Goal: Information Seeking & Learning: Learn about a topic

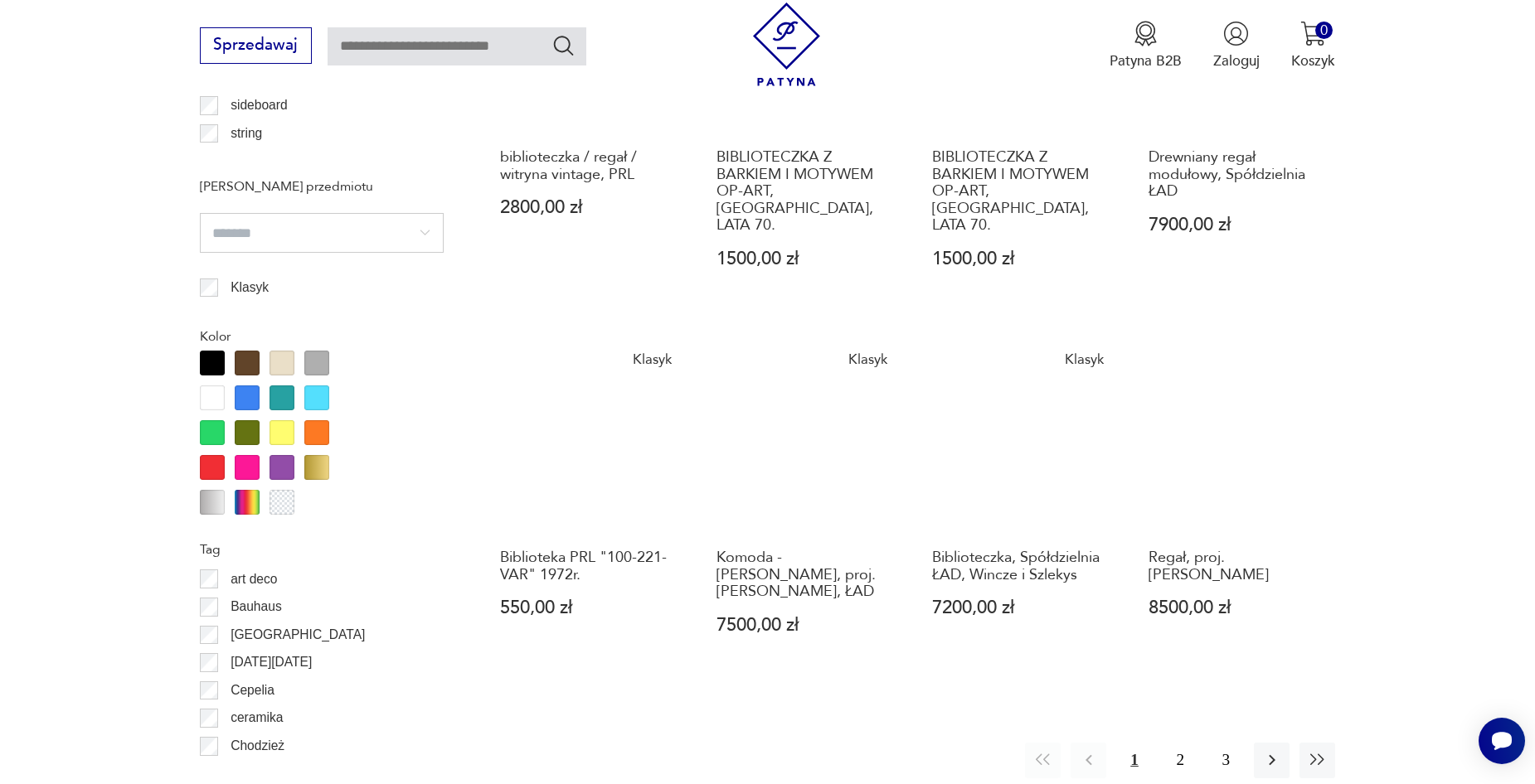
scroll to position [1755, 0]
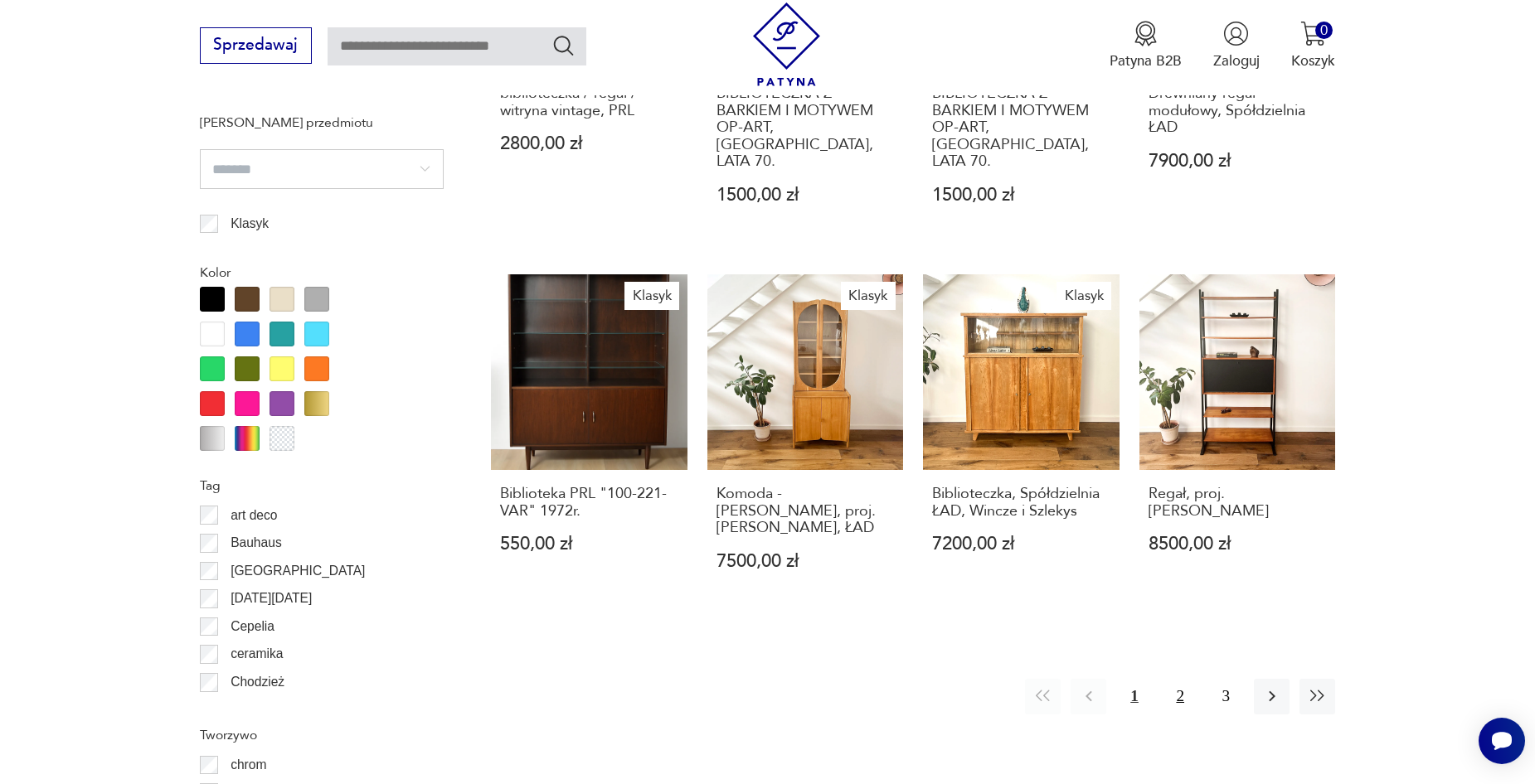
click at [1181, 678] on button "2" at bounding box center [1180, 696] width 36 height 36
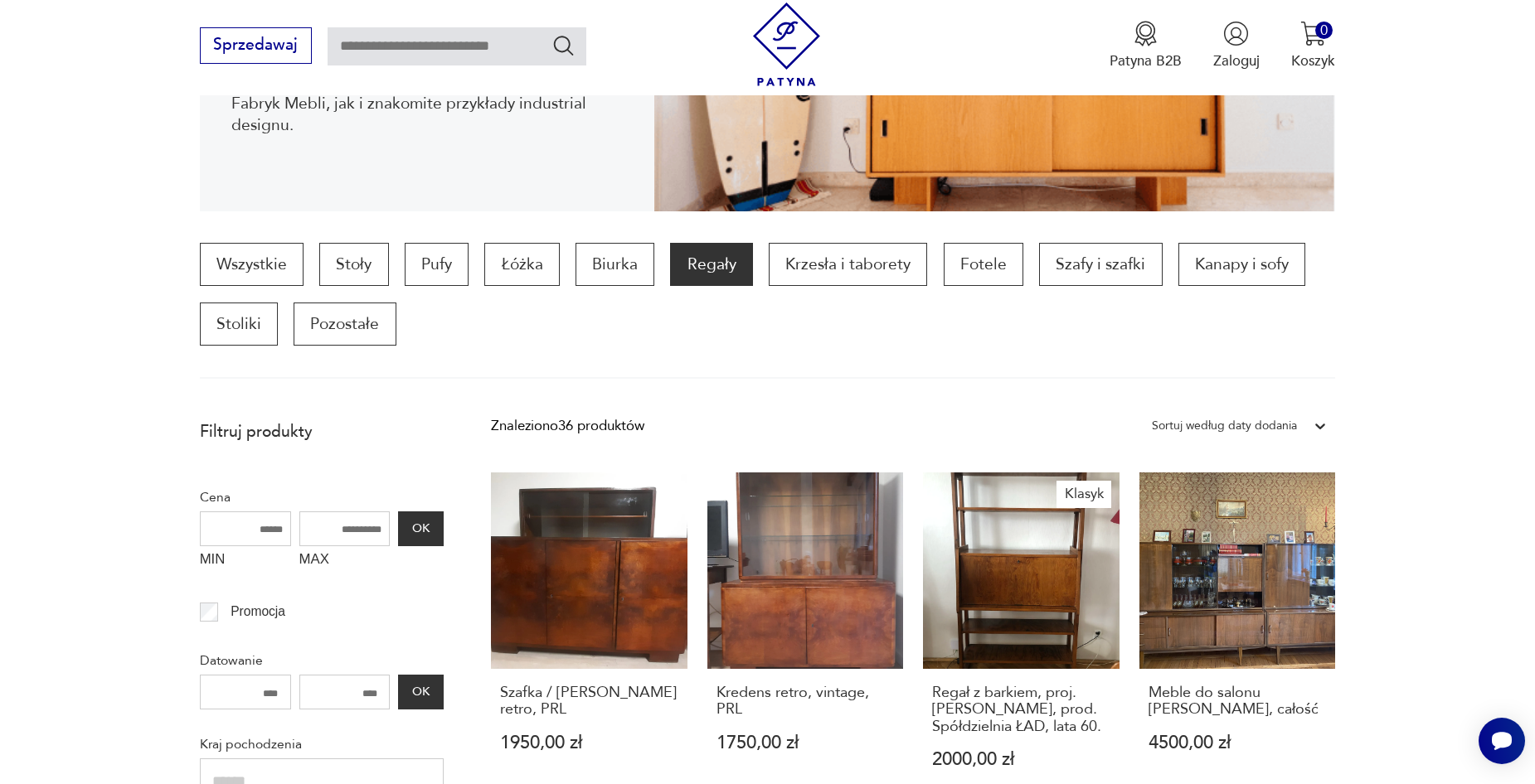
scroll to position [427, 0]
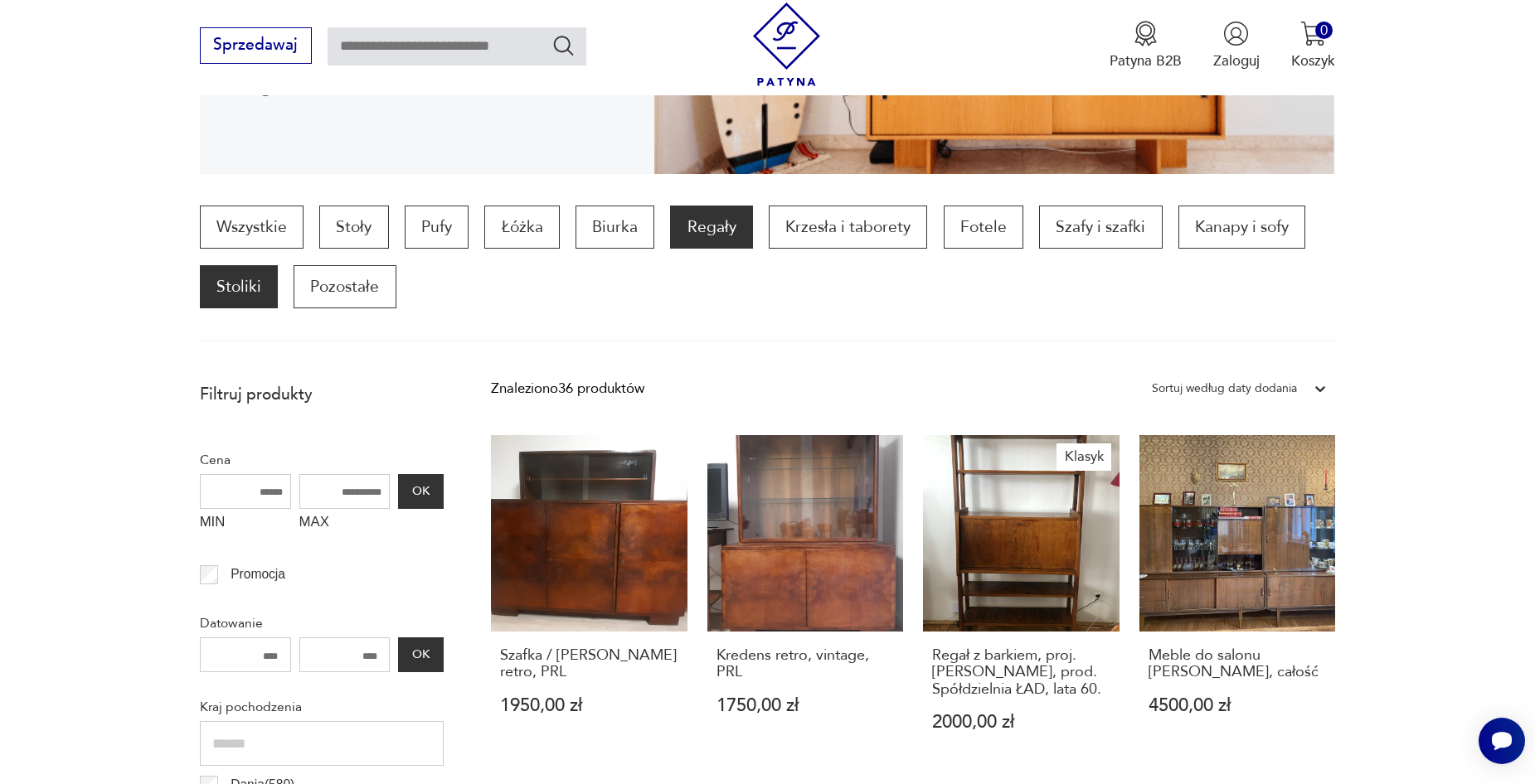
click at [255, 284] on p "Stoliki" at bounding box center [238, 286] width 77 height 44
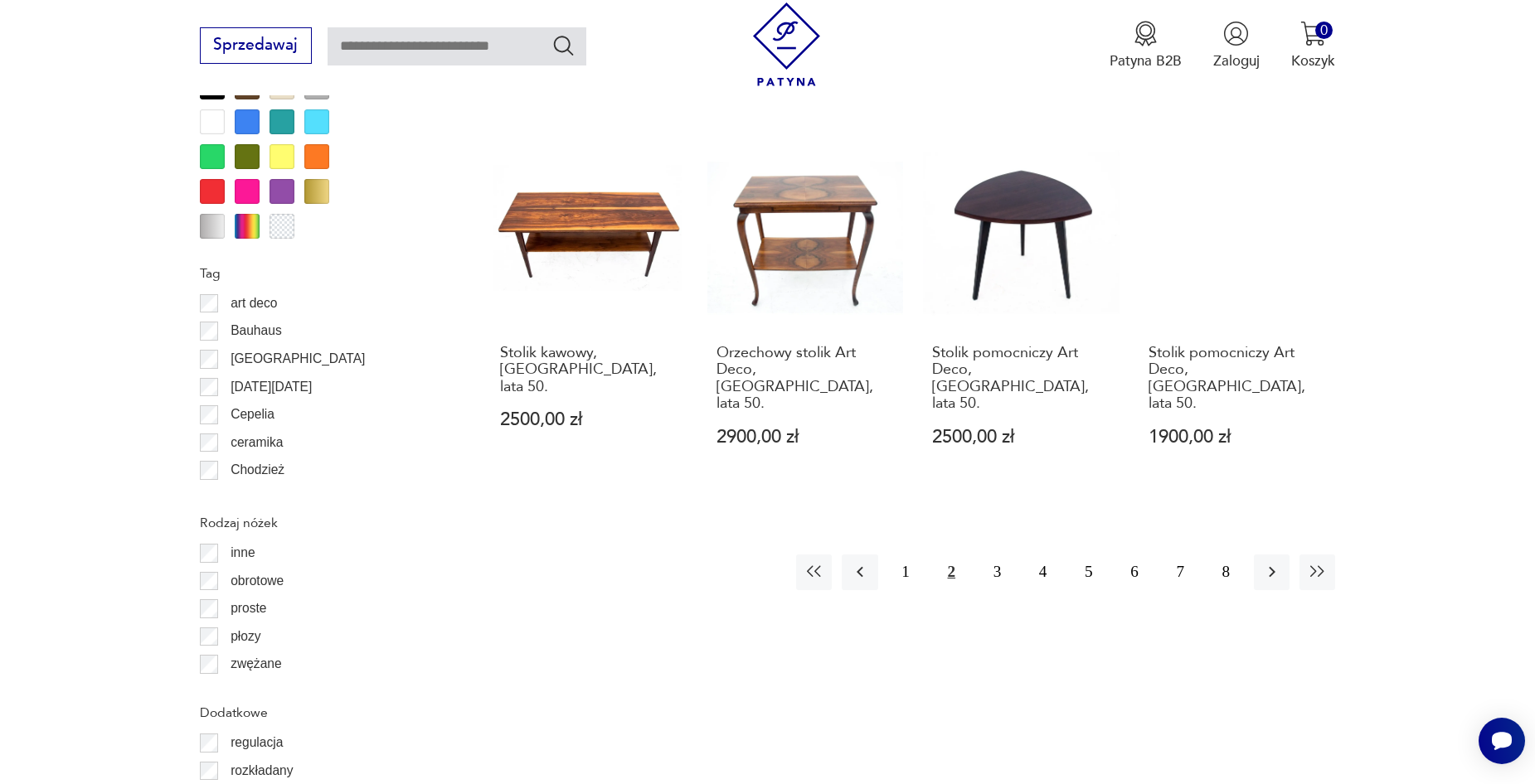
scroll to position [1884, 0]
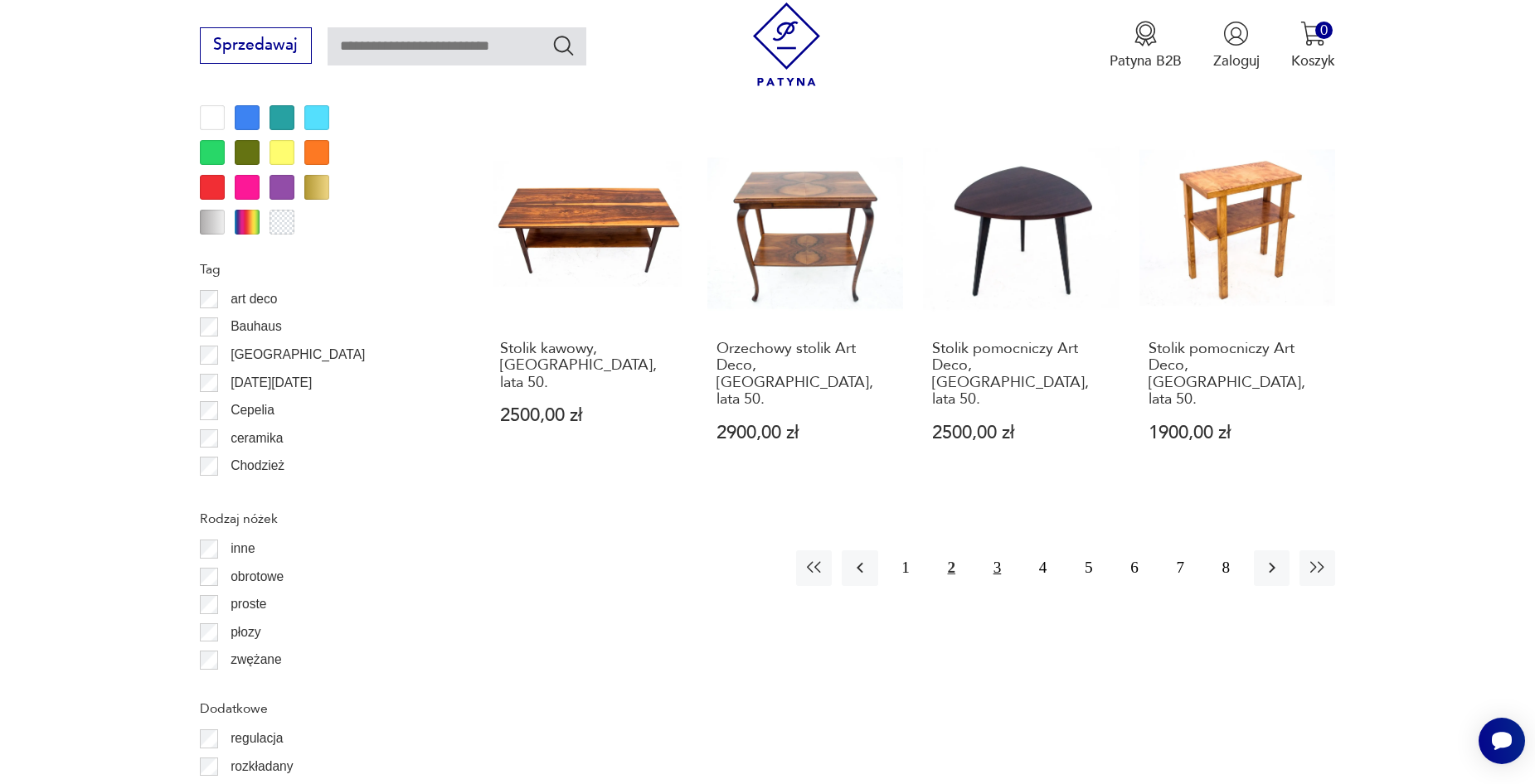
click at [995, 550] on button "3" at bounding box center [997, 567] width 36 height 36
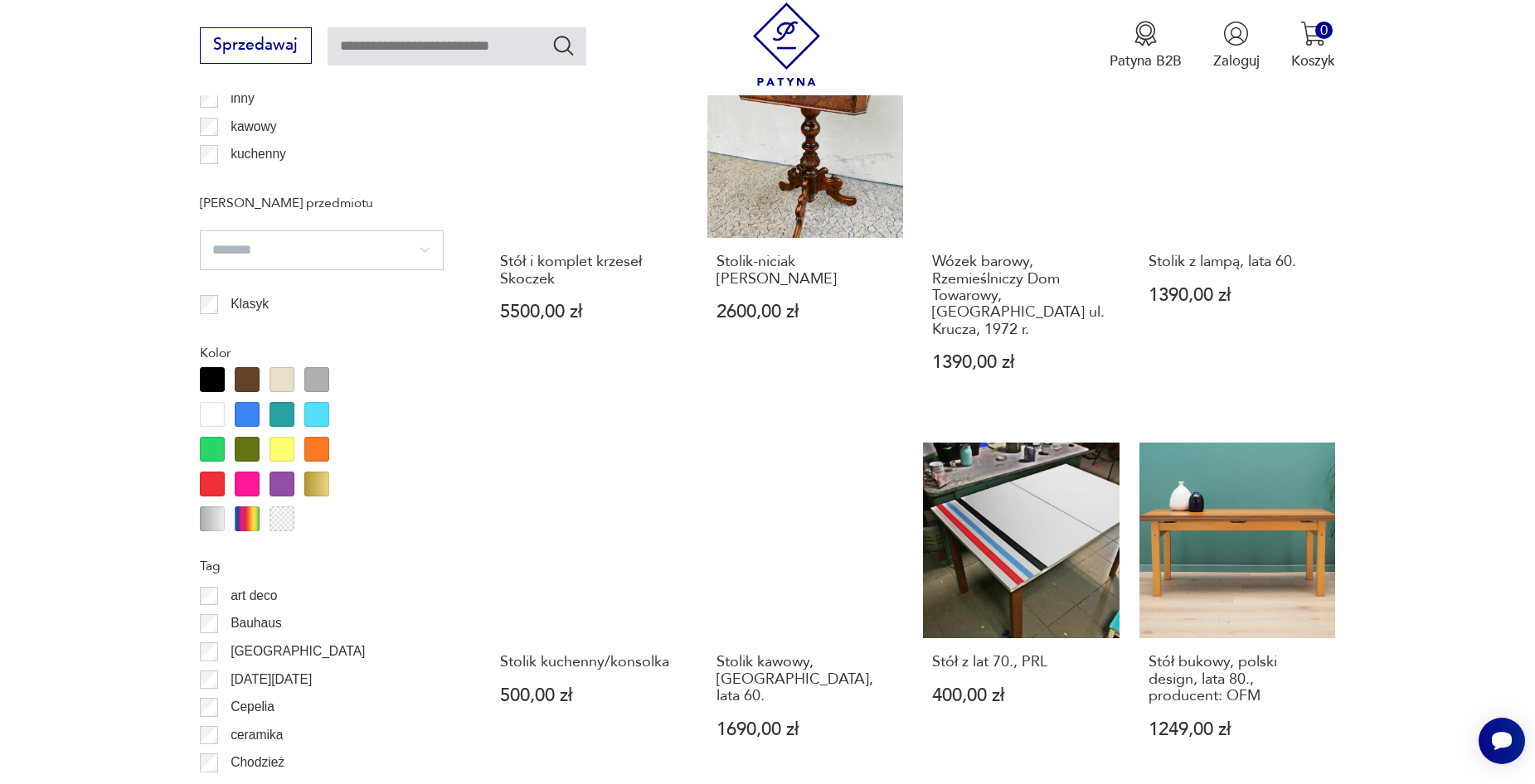
scroll to position [1688, 0]
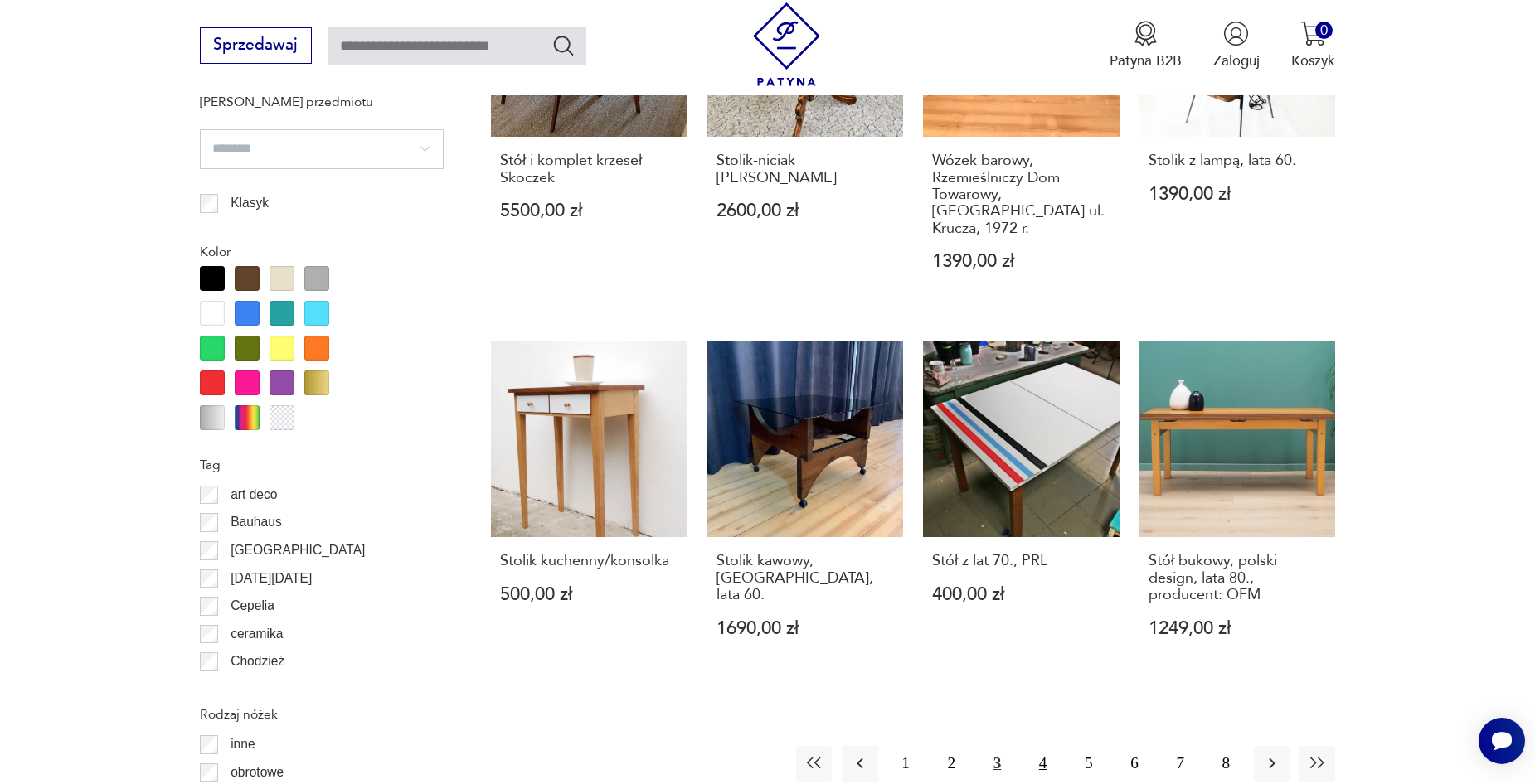
click at [1039, 746] on button "4" at bounding box center [1042, 764] width 36 height 36
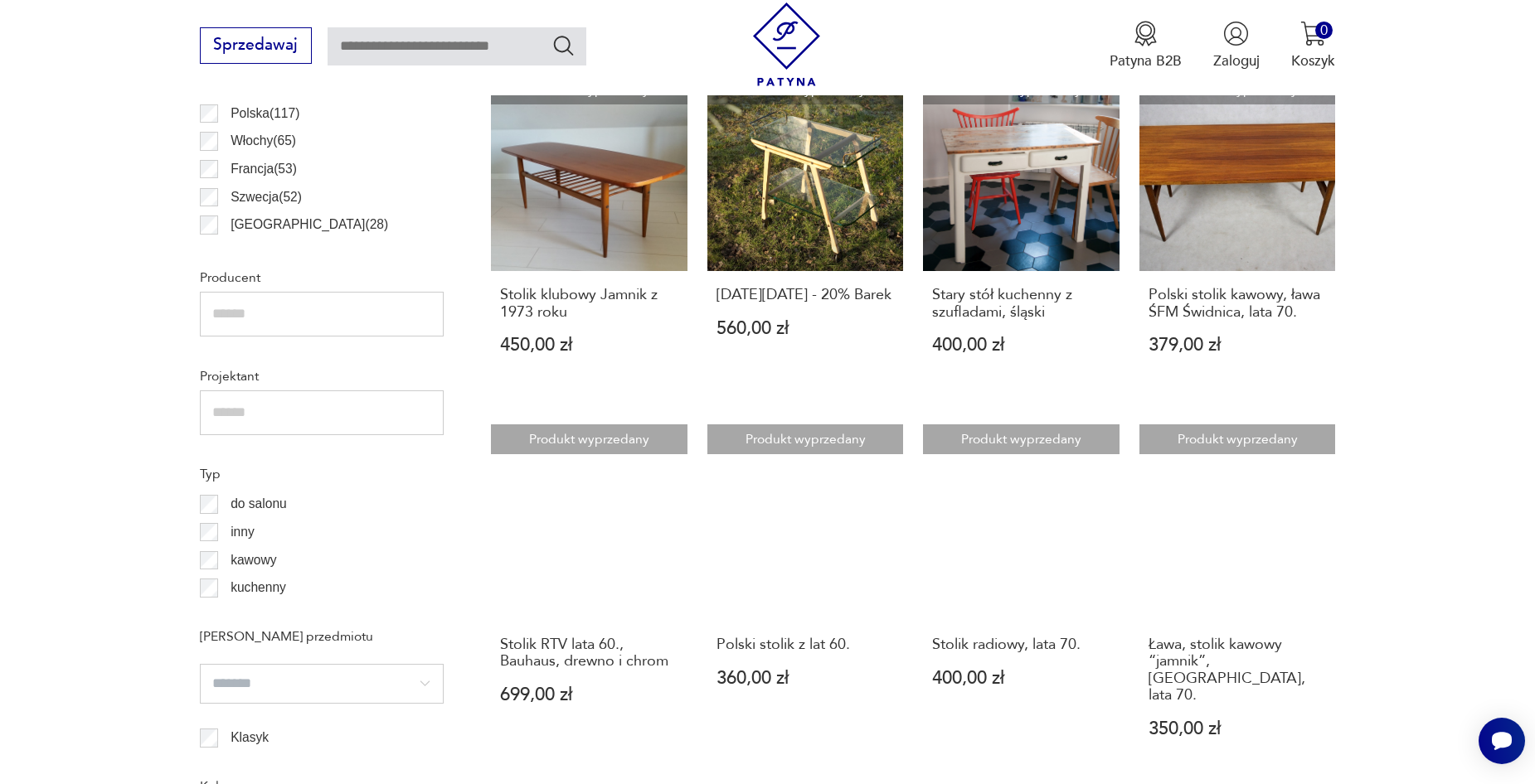
scroll to position [1162, 0]
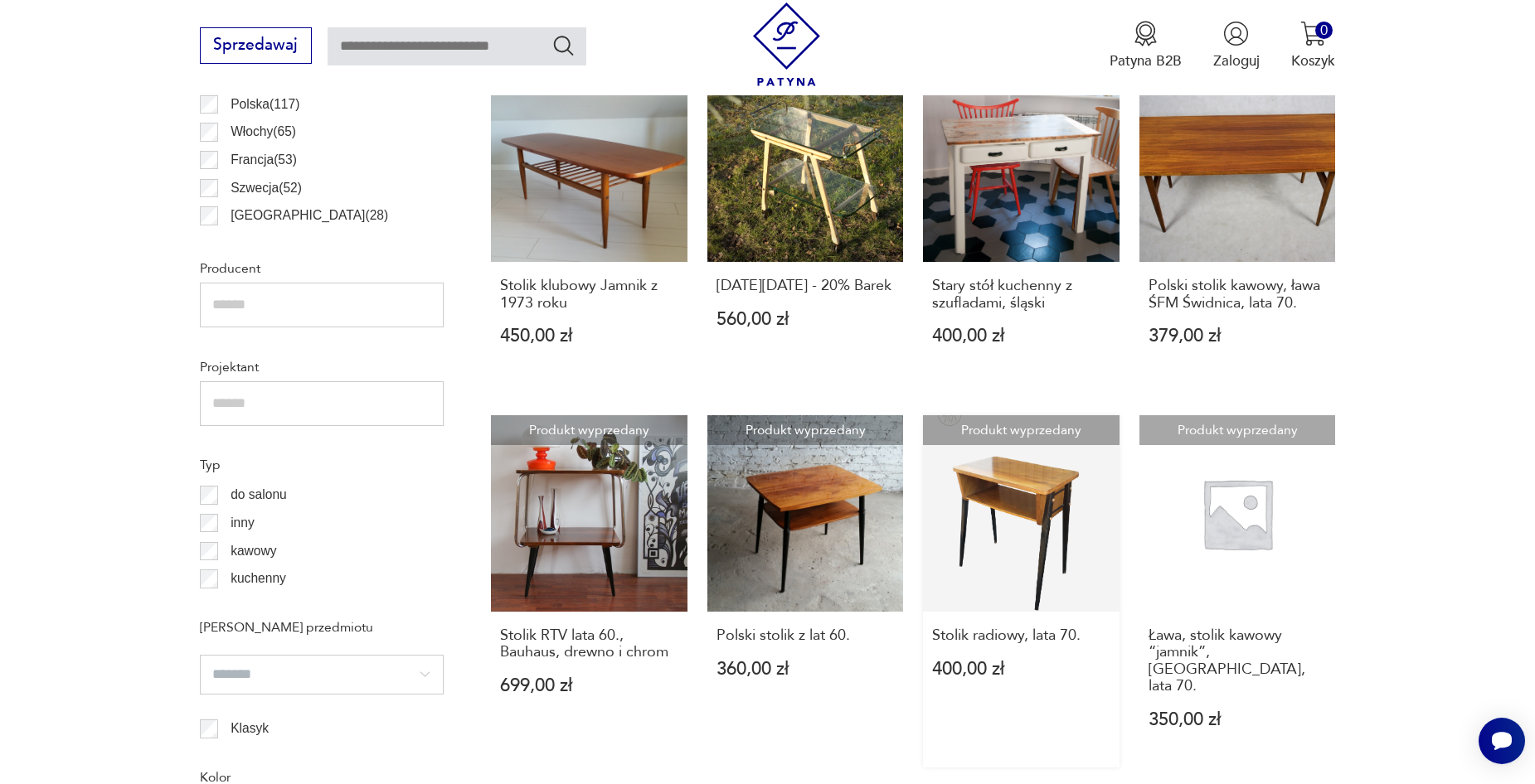
click at [1009, 493] on link "Produkt wyprzedany Stolik radiowy, lata 70. 400,00 zł" at bounding box center [1021, 590] width 197 height 351
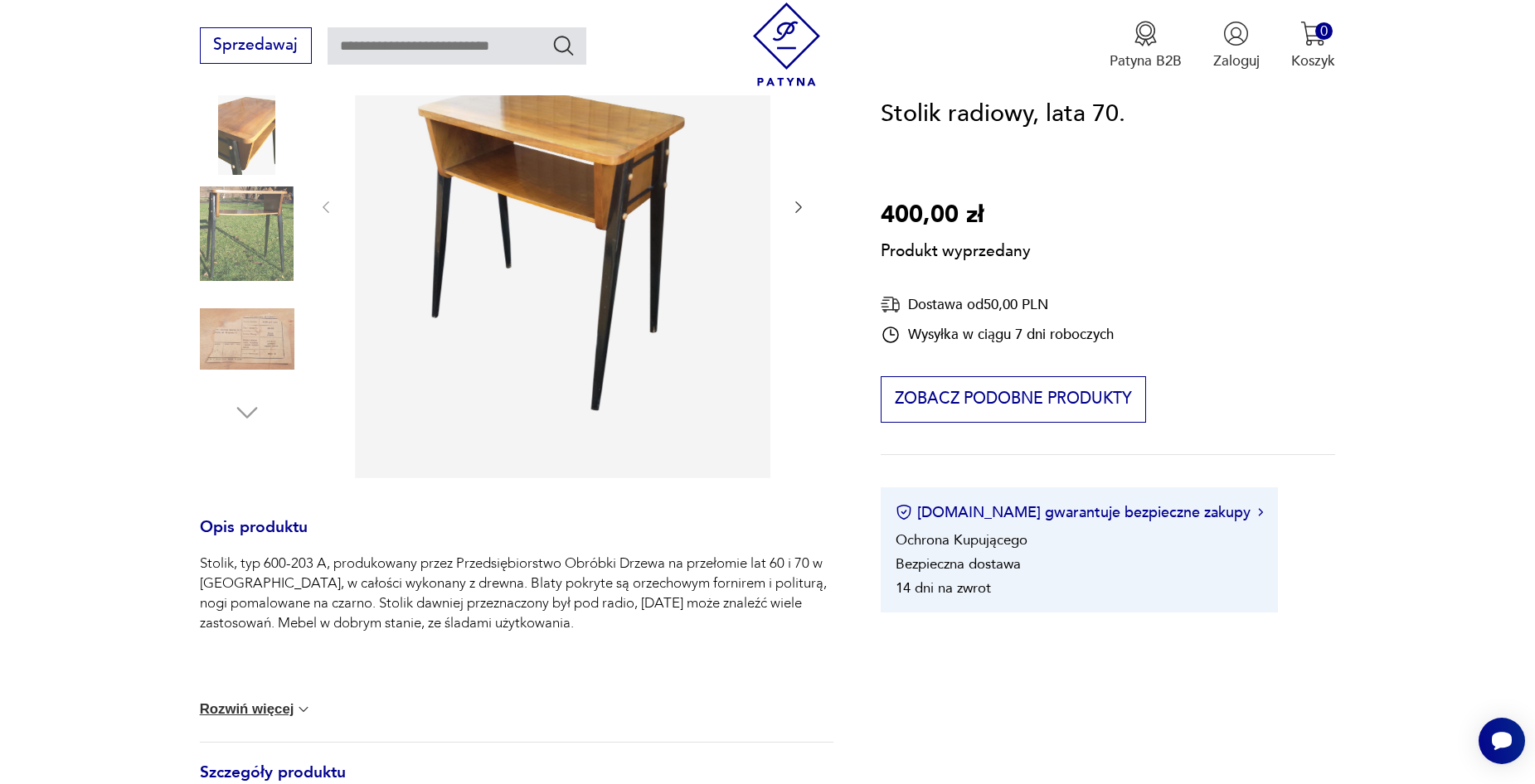
scroll to position [304, 0]
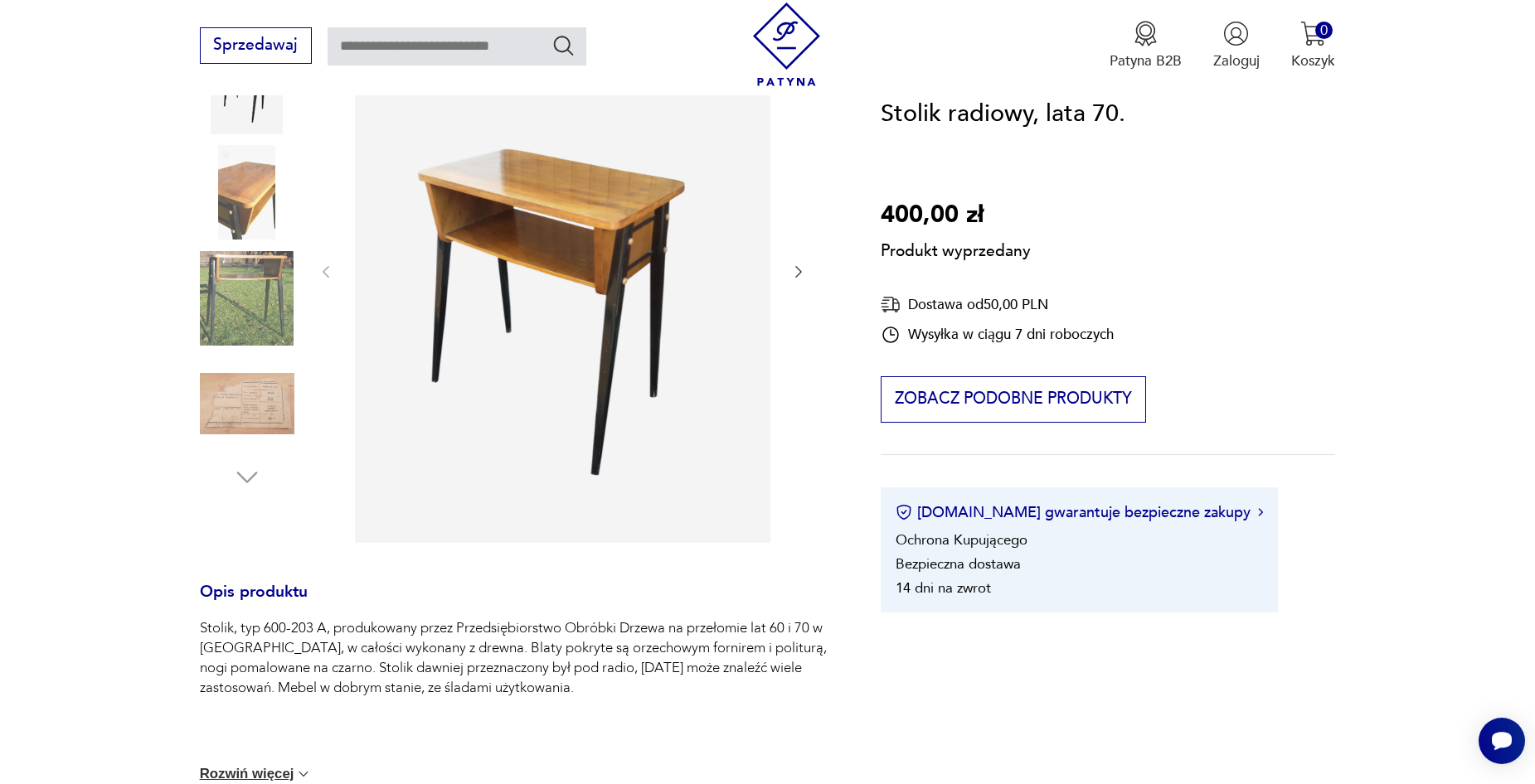
click at [259, 263] on div "Produkt wyprzedany Opis produktu Stolik, typ 600-203 A, produkowany przez Przed…" at bounding box center [516, 607] width 633 height 1219
click at [571, 247] on div "Produkt wyprzedany Opis produktu Stolik, typ 600-203 A, produkowany przez Przed…" at bounding box center [516, 607] width 633 height 1219
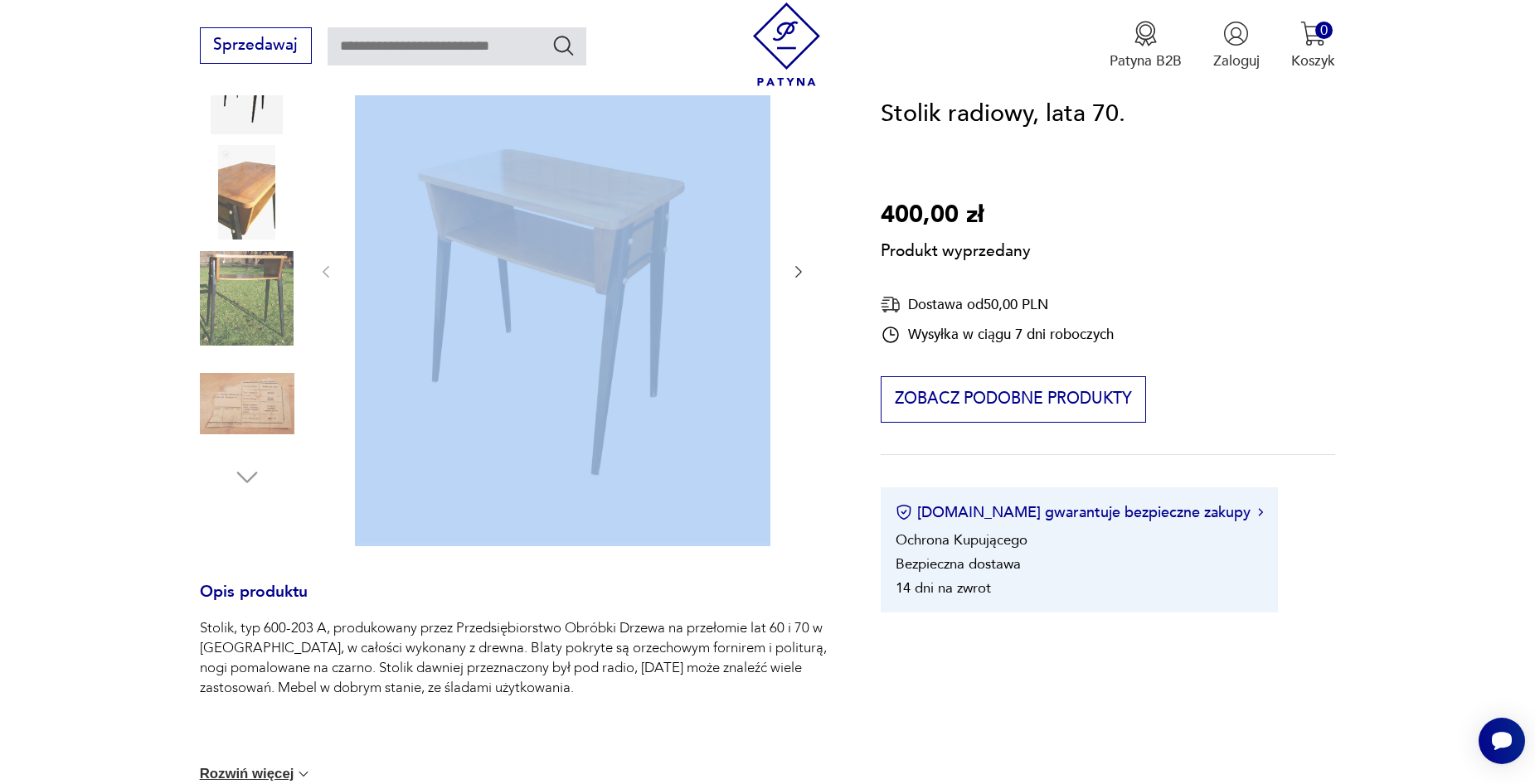
click at [571, 247] on div "Produkt wyprzedany Opis produktu Stolik, typ 600-203 A, produkowany przez Przed…" at bounding box center [516, 607] width 633 height 1219
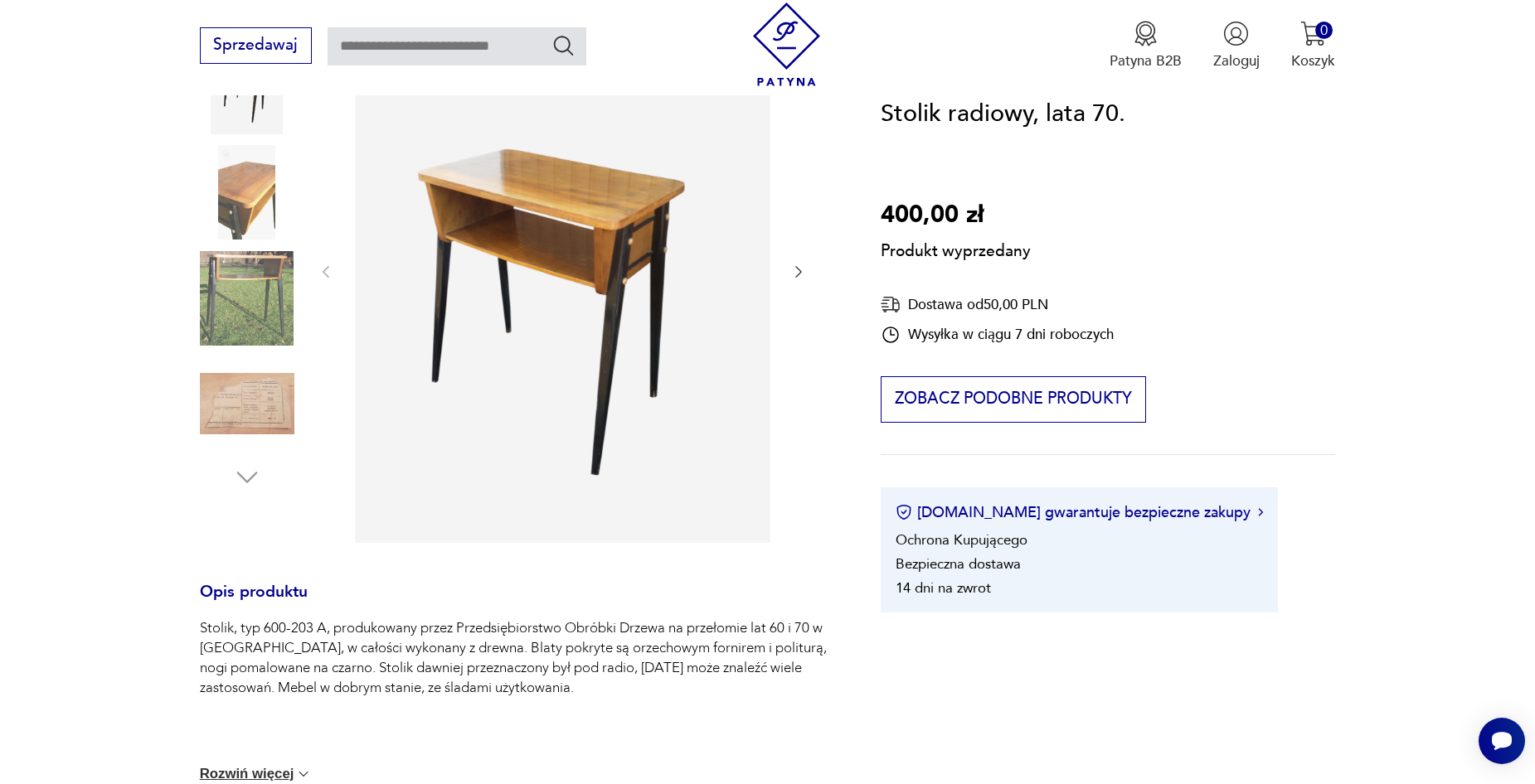
click at [236, 204] on div "Produkt wyprzedany Opis produktu Stolik, typ 600-203 A, produkowany przez Przed…" at bounding box center [516, 607] width 633 height 1219
click at [621, 219] on div "Produkt wyprzedany Opis produktu Stolik, typ 600-203 A, produkowany przez Przed…" at bounding box center [516, 607] width 633 height 1219
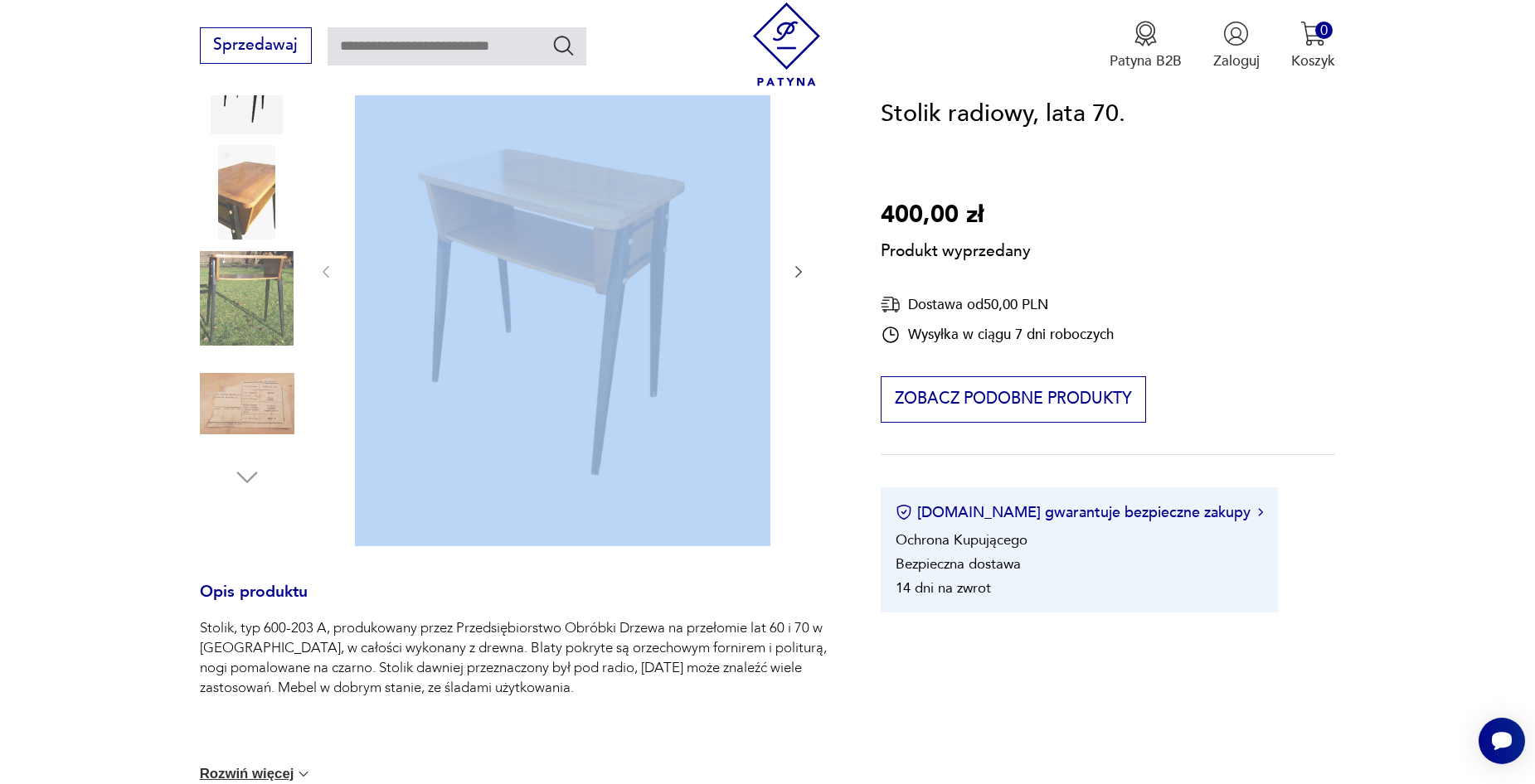
click at [621, 219] on div "Produkt wyprzedany Opis produktu Stolik, typ 600-203 A, produkowany przez Przed…" at bounding box center [516, 607] width 633 height 1219
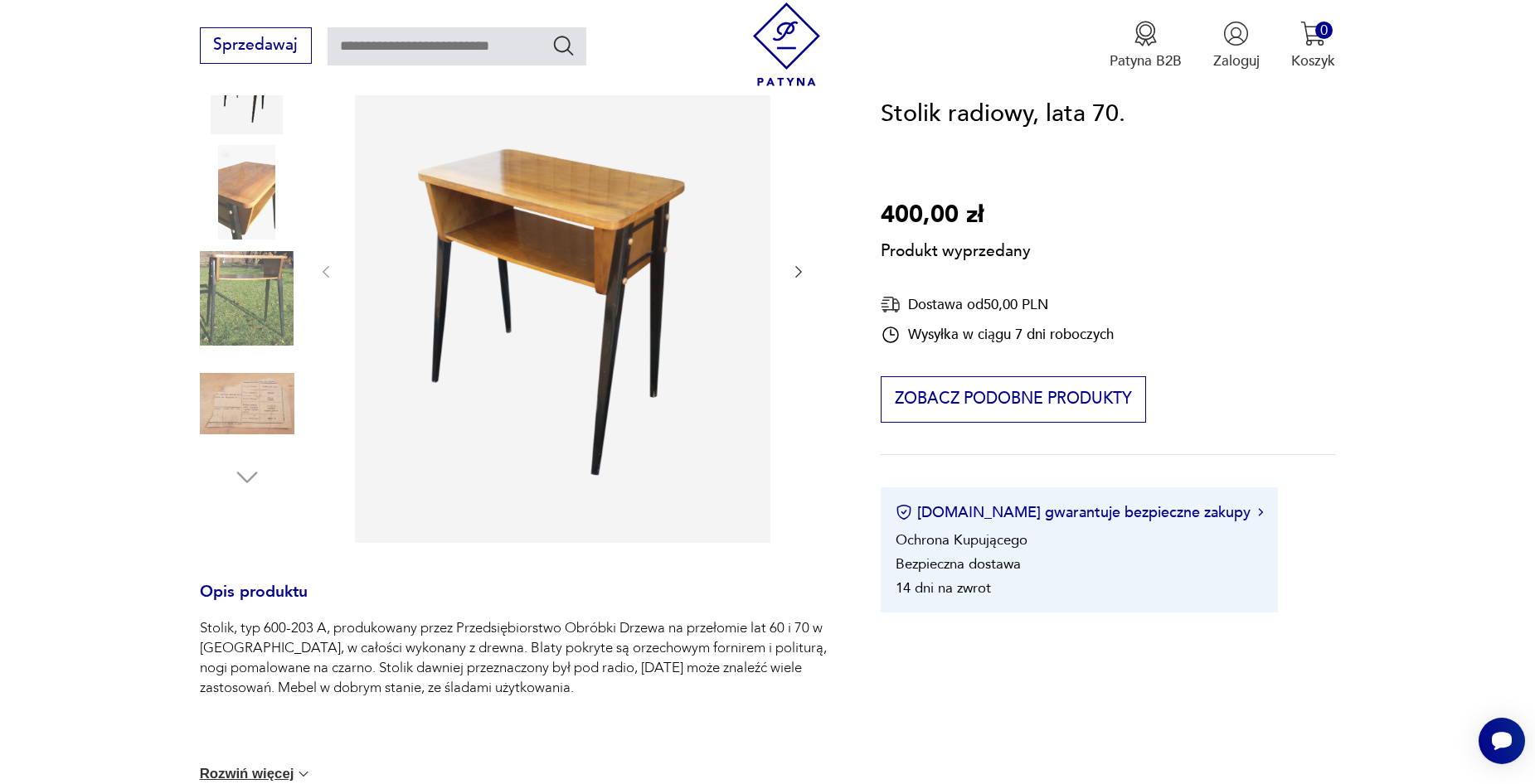
click at [254, 421] on div "Produkt wyprzedany Opis produktu Stolik, typ 600-203 A, produkowany przez Przed…" at bounding box center [516, 607] width 633 height 1219
click at [245, 470] on div "Produkt wyprzedany Opis produktu Stolik, typ 600-203 A, produkowany przez Przed…" at bounding box center [516, 607] width 633 height 1219
click at [247, 480] on div "Produkt wyprzedany Opis produktu Stolik, typ 600-203 A, produkowany przez Przed…" at bounding box center [516, 607] width 633 height 1219
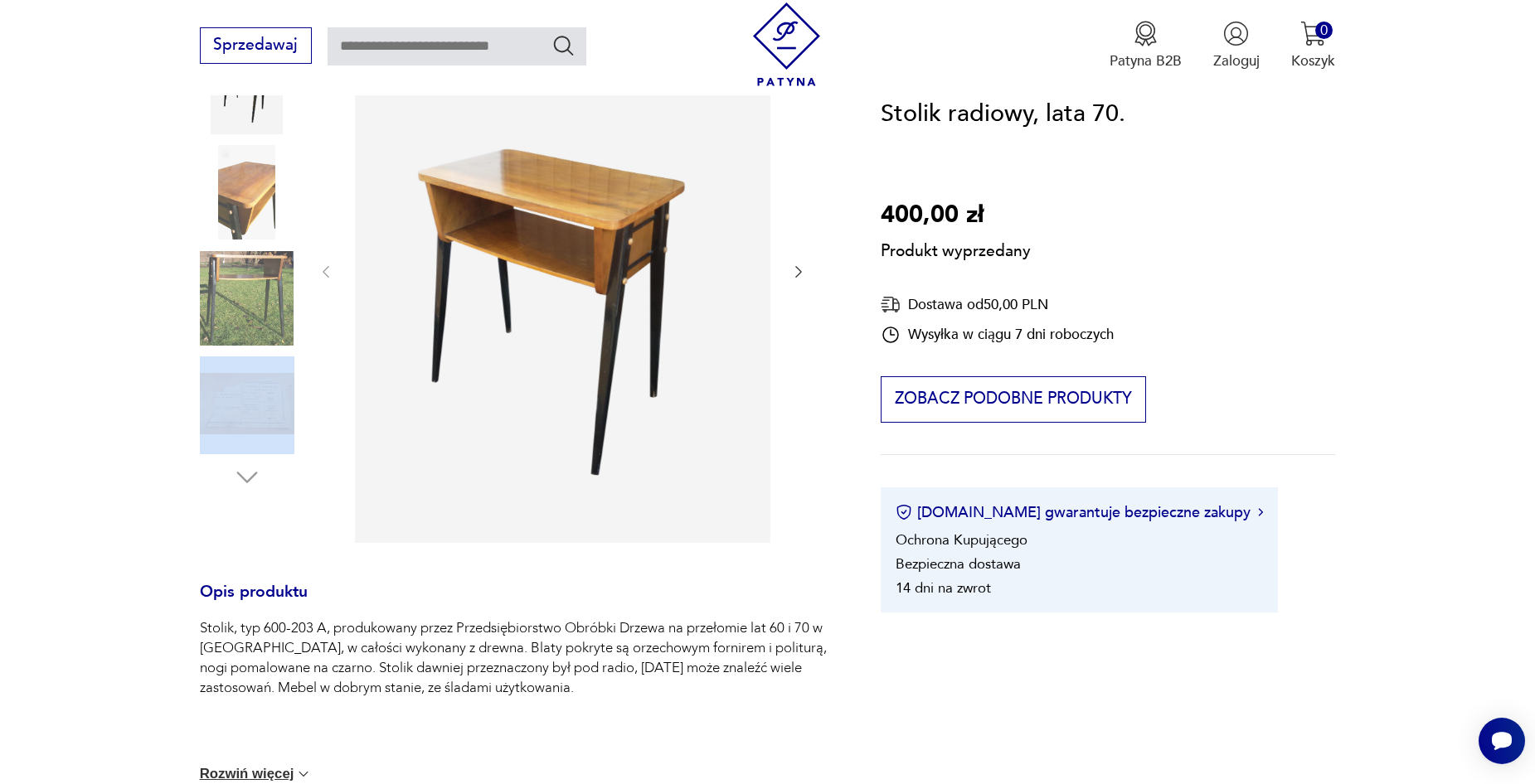
click at [247, 480] on div "Produkt wyprzedany Opis produktu Stolik, typ 600-203 A, produkowany przez Przed…" at bounding box center [516, 607] width 633 height 1219
click at [485, 285] on div "Produkt wyprzedany Opis produktu Stolik, typ 600-203 A, produkowany przez Przed…" at bounding box center [516, 607] width 633 height 1219
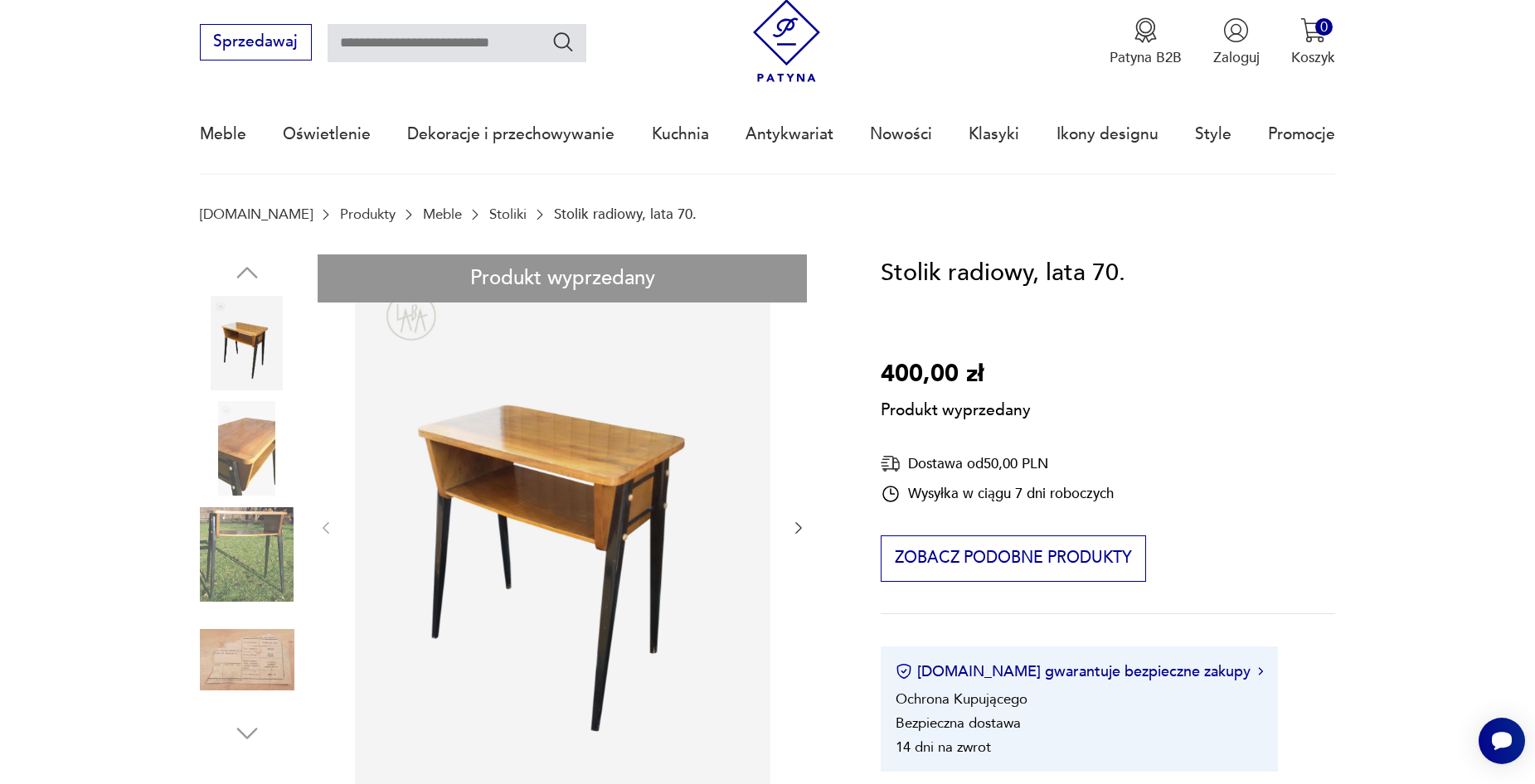
scroll to position [0, 0]
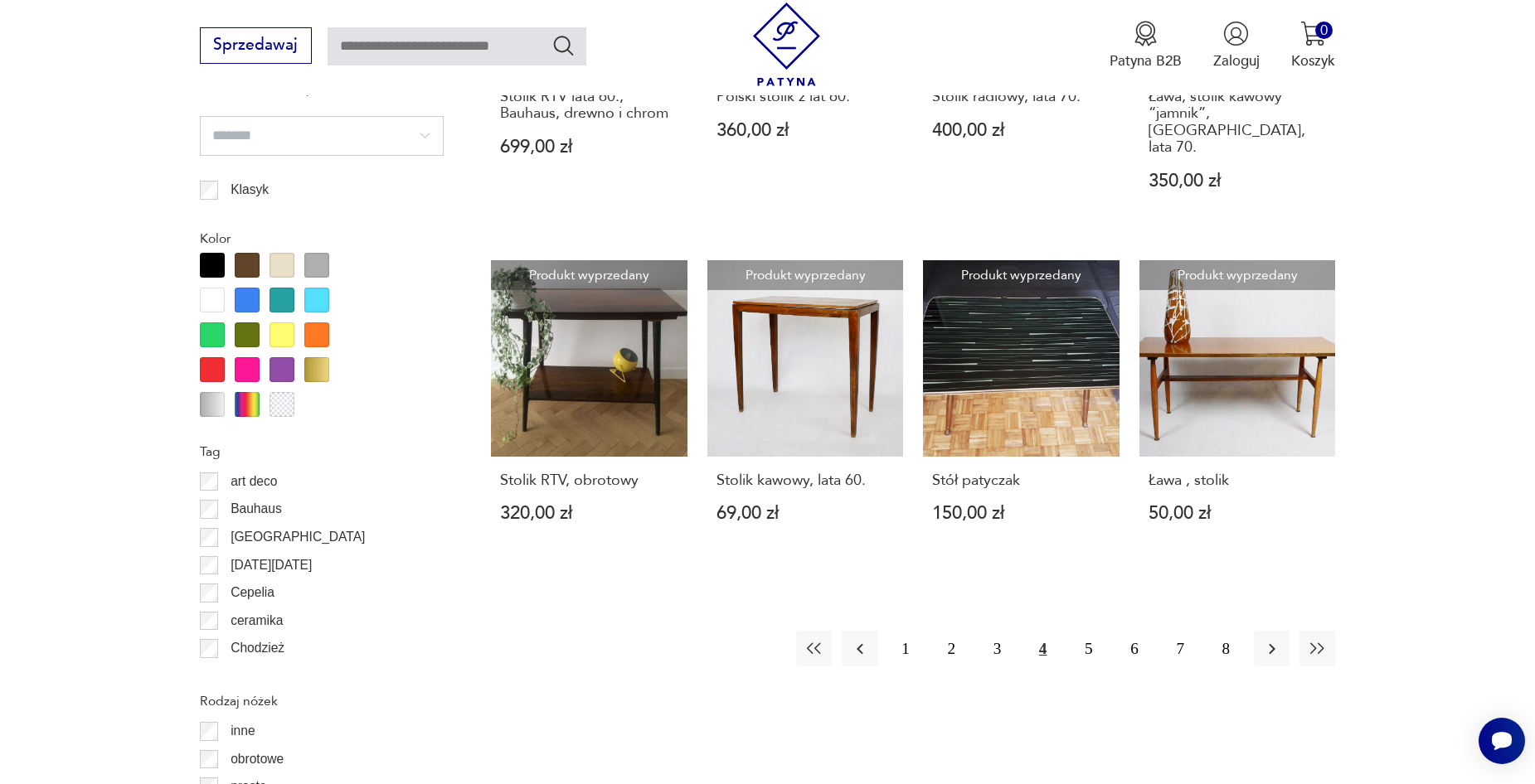
scroll to position [1720, 0]
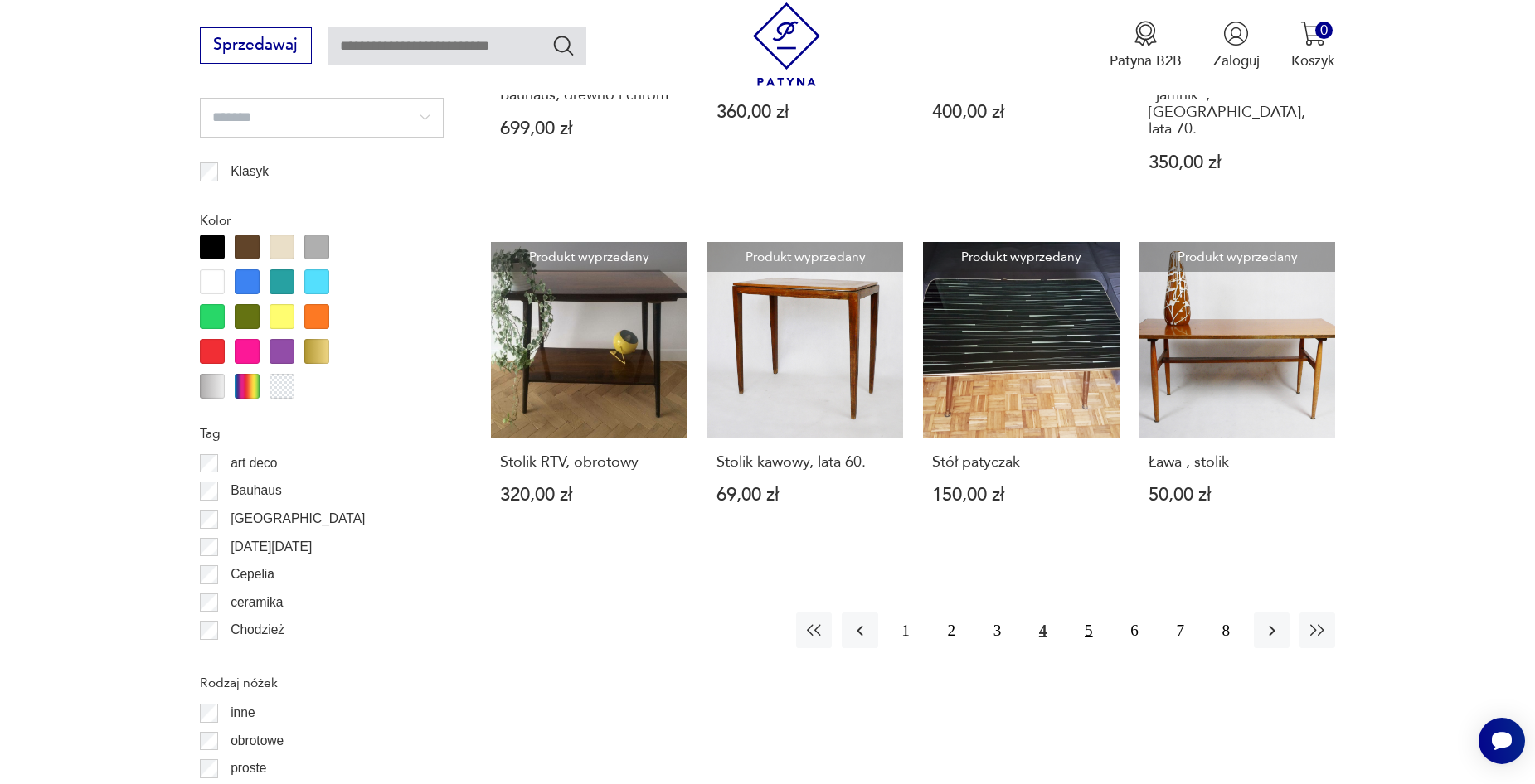
click at [1090, 613] on button "5" at bounding box center [1088, 630] width 36 height 36
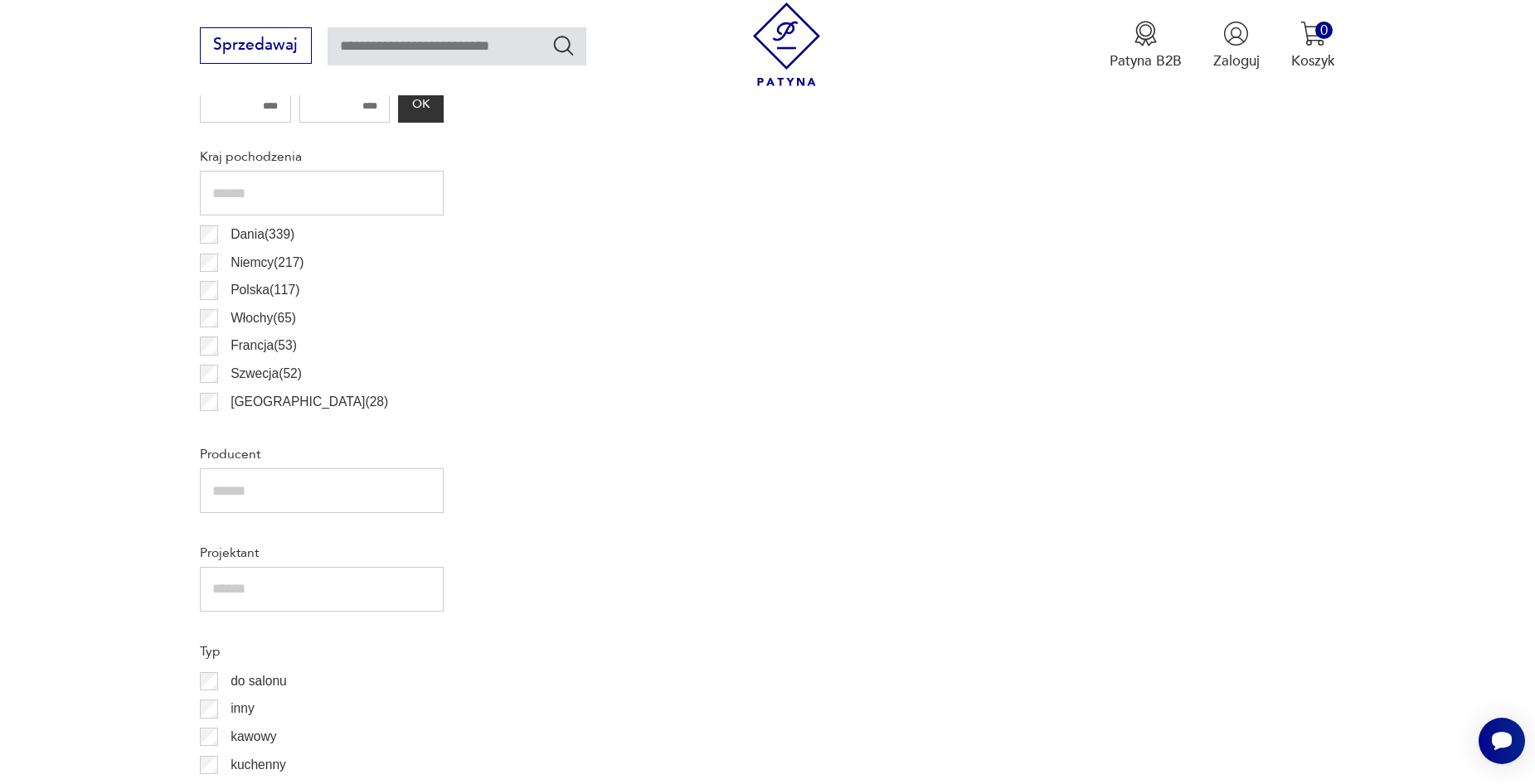
scroll to position [551, 0]
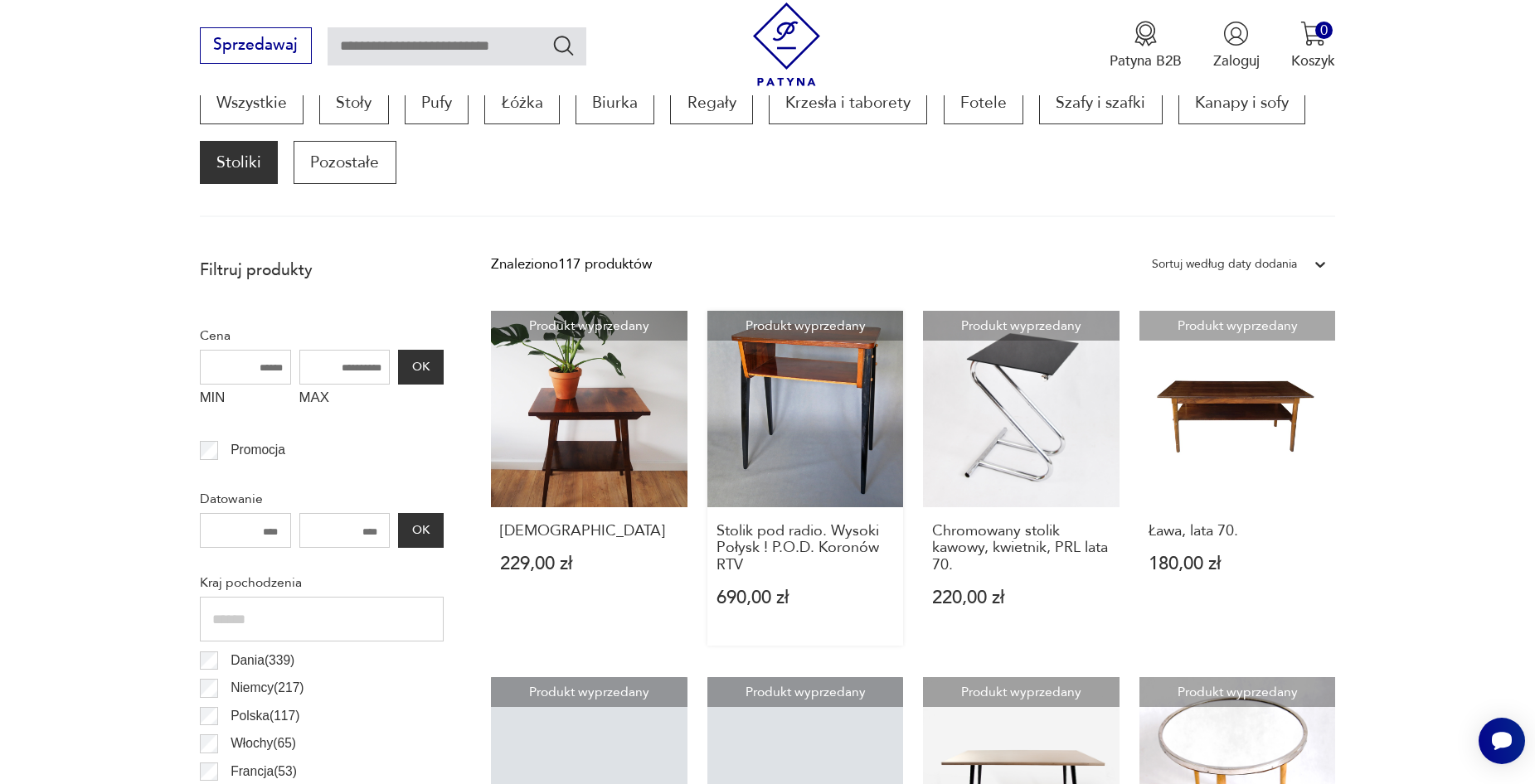
click at [806, 373] on link "Produkt wyprzedany Stolik pod radio. Wysoki Połysk ! P.O.D. Koronów RTV 690,00 …" at bounding box center [805, 478] width 197 height 335
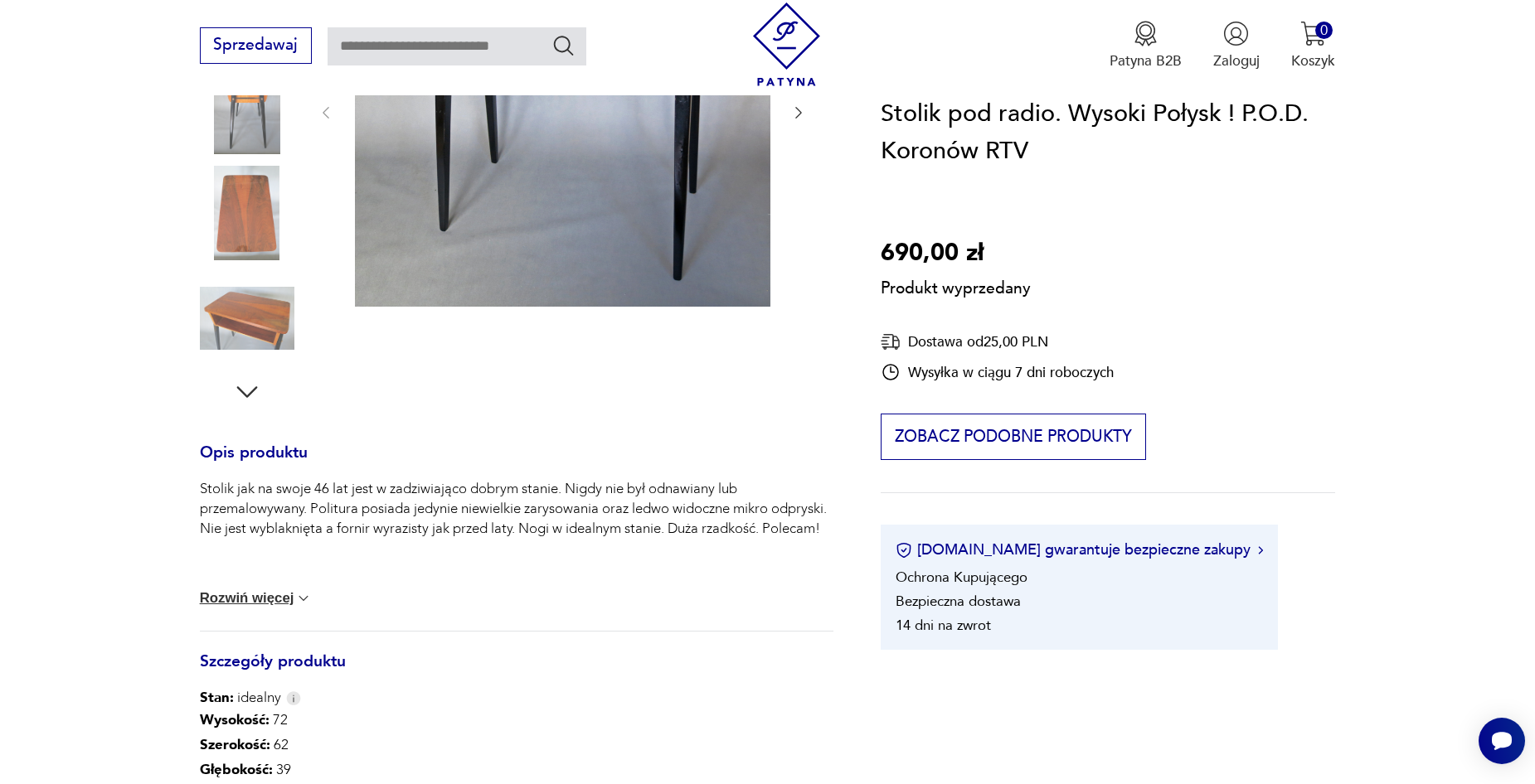
scroll to position [360, 0]
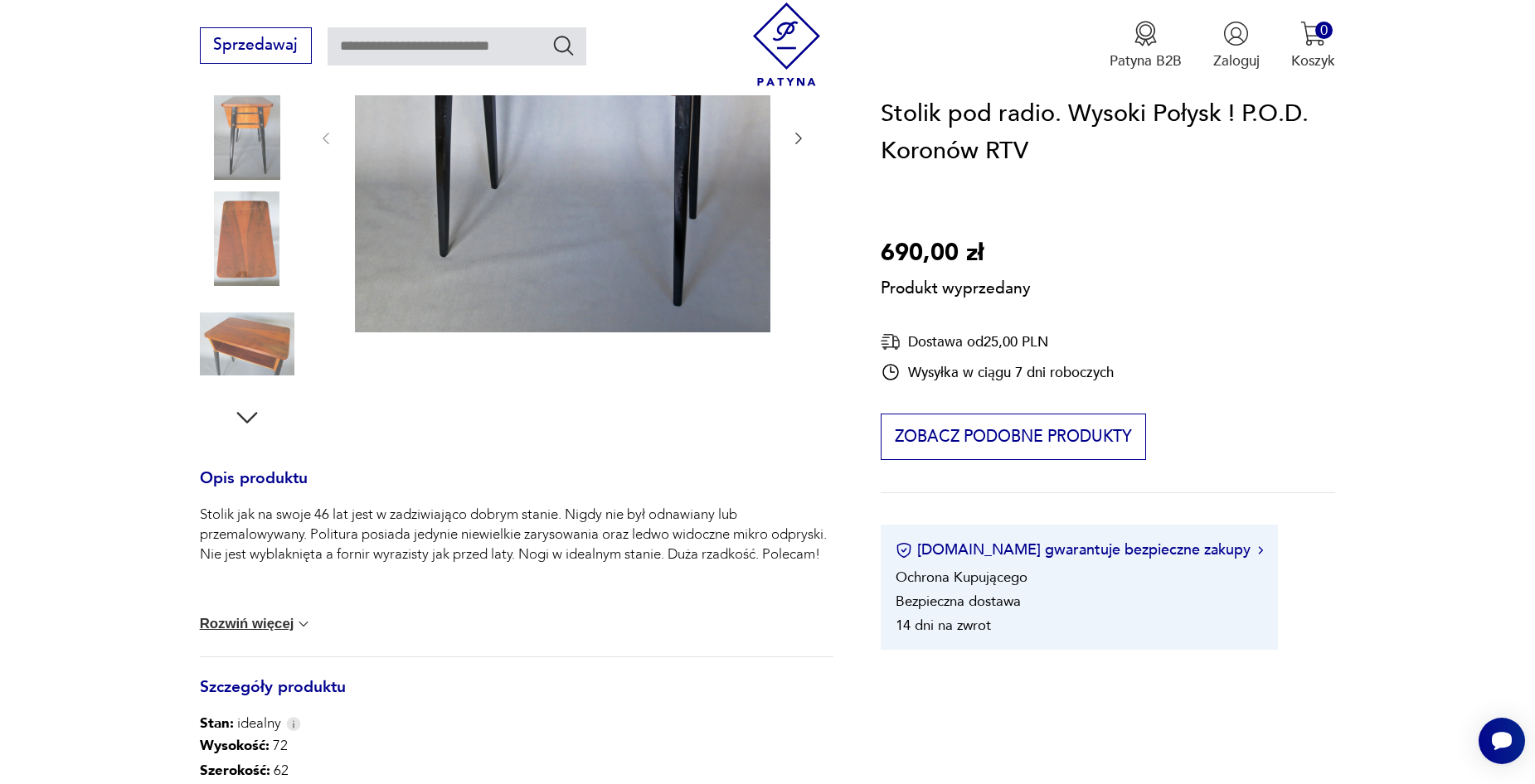
click at [234, 245] on div "Produkt wyprzedany Opis produktu Stolik jak na swoje 46 lat jest w zadziwiająco…" at bounding box center [516, 504] width 633 height 1125
click at [257, 351] on div "Produkt wyprzedany Opis produktu Stolik jak na swoje 46 lat jest w zadziwiająco…" at bounding box center [516, 504] width 633 height 1125
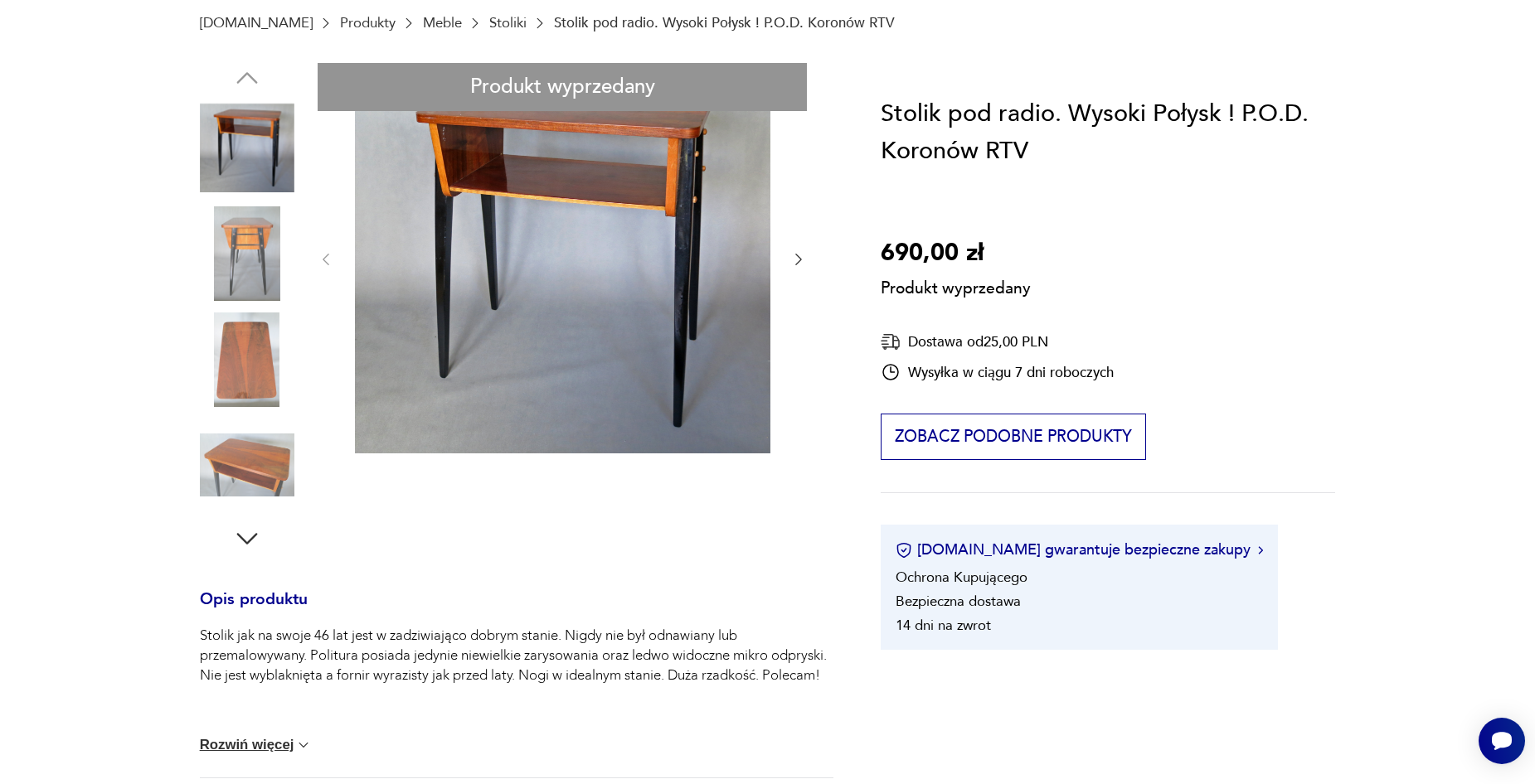
scroll to position [0, 0]
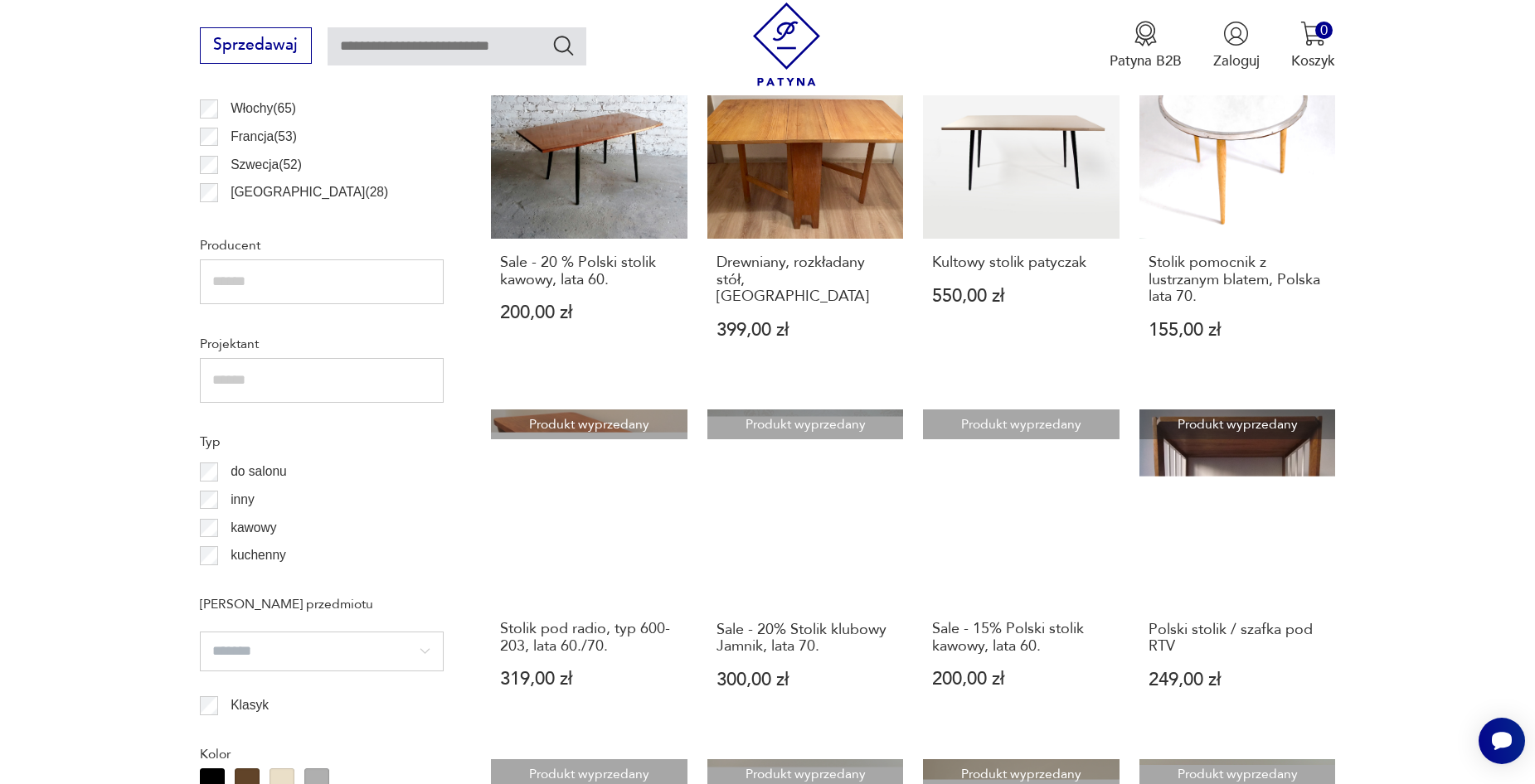
scroll to position [1213, 0]
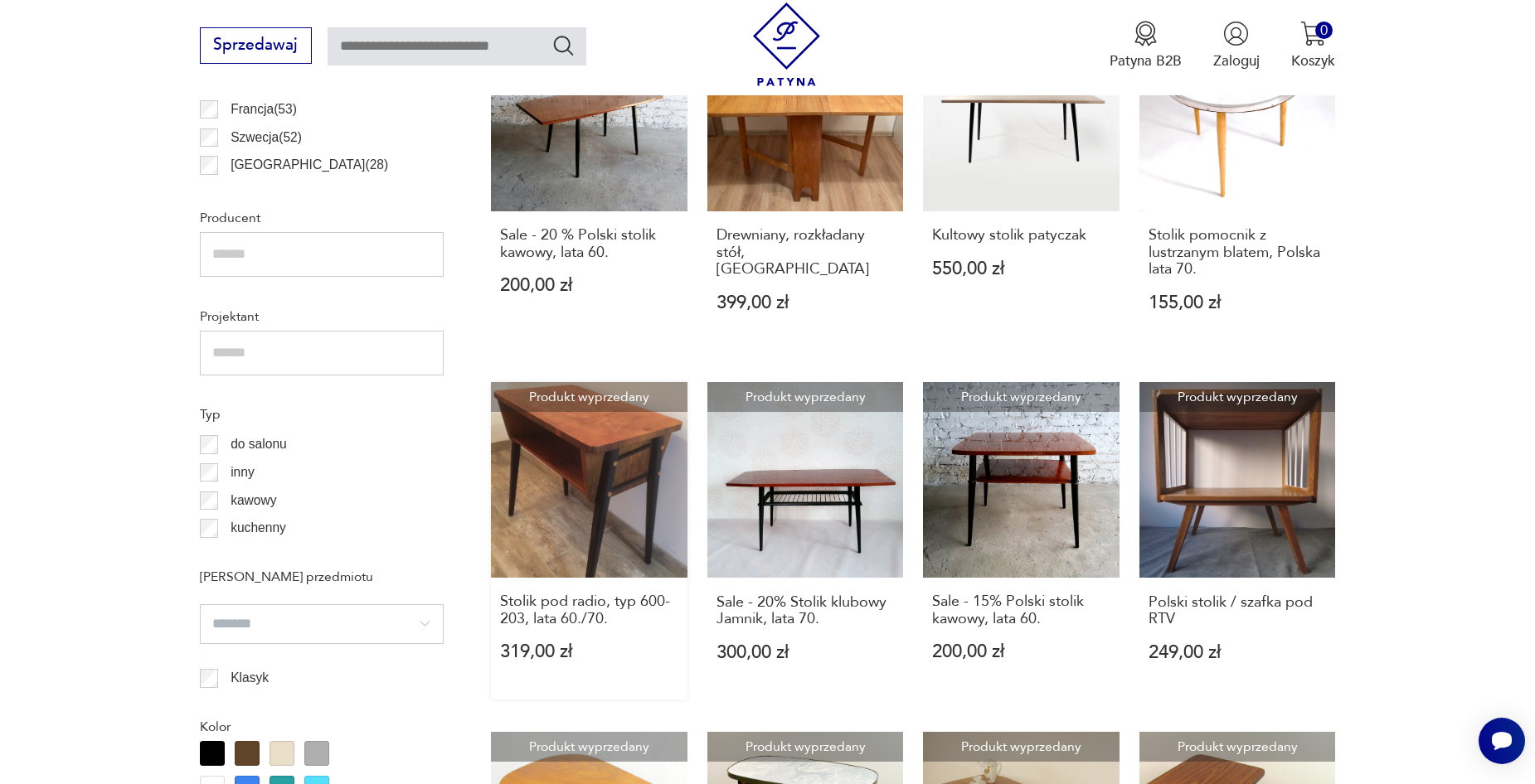
click at [599, 484] on link "Produkt wyprzedany Stolik pod radio, typ 600-203, lata 60./70. 319,00 zł" at bounding box center [589, 541] width 197 height 318
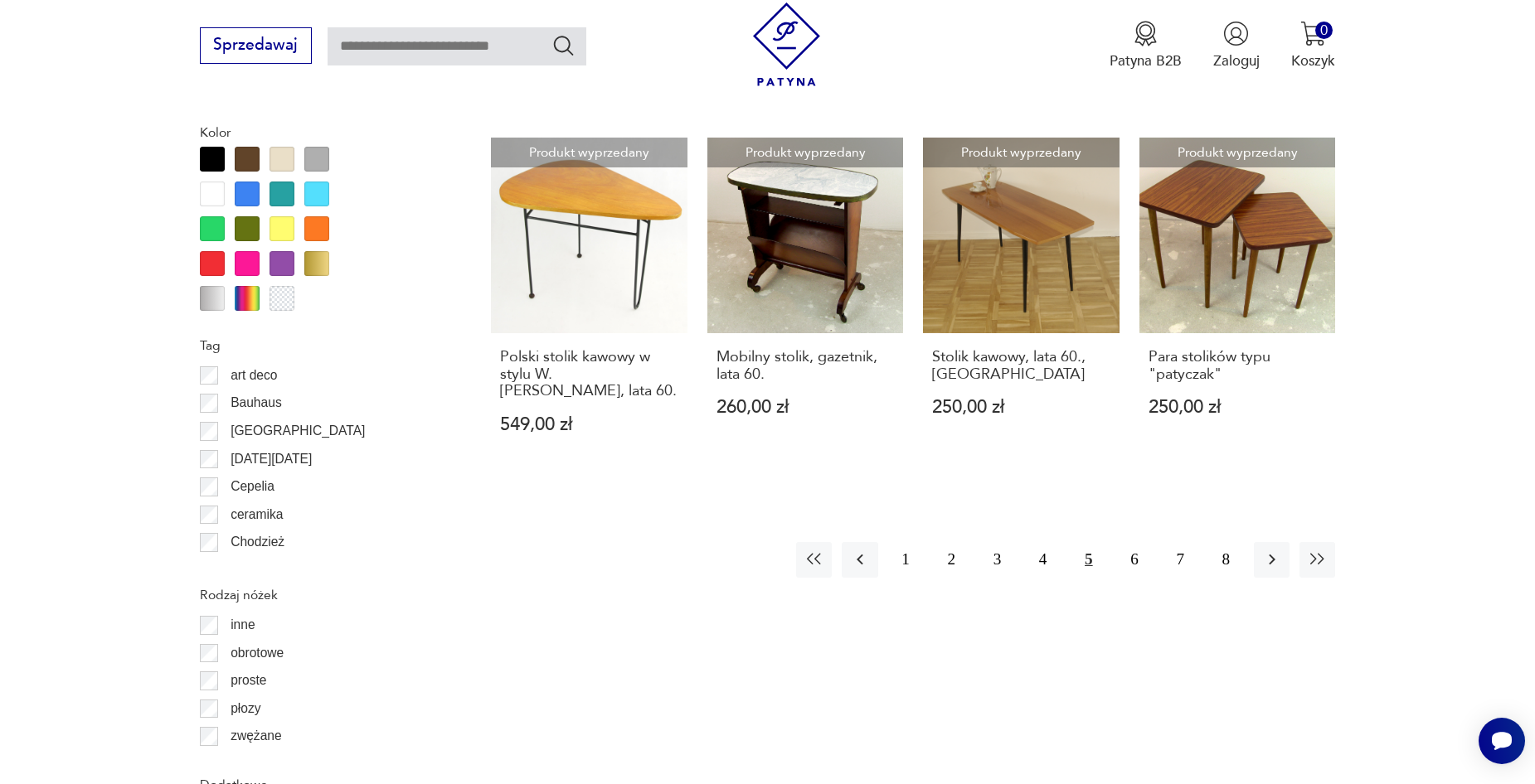
scroll to position [1817, 0]
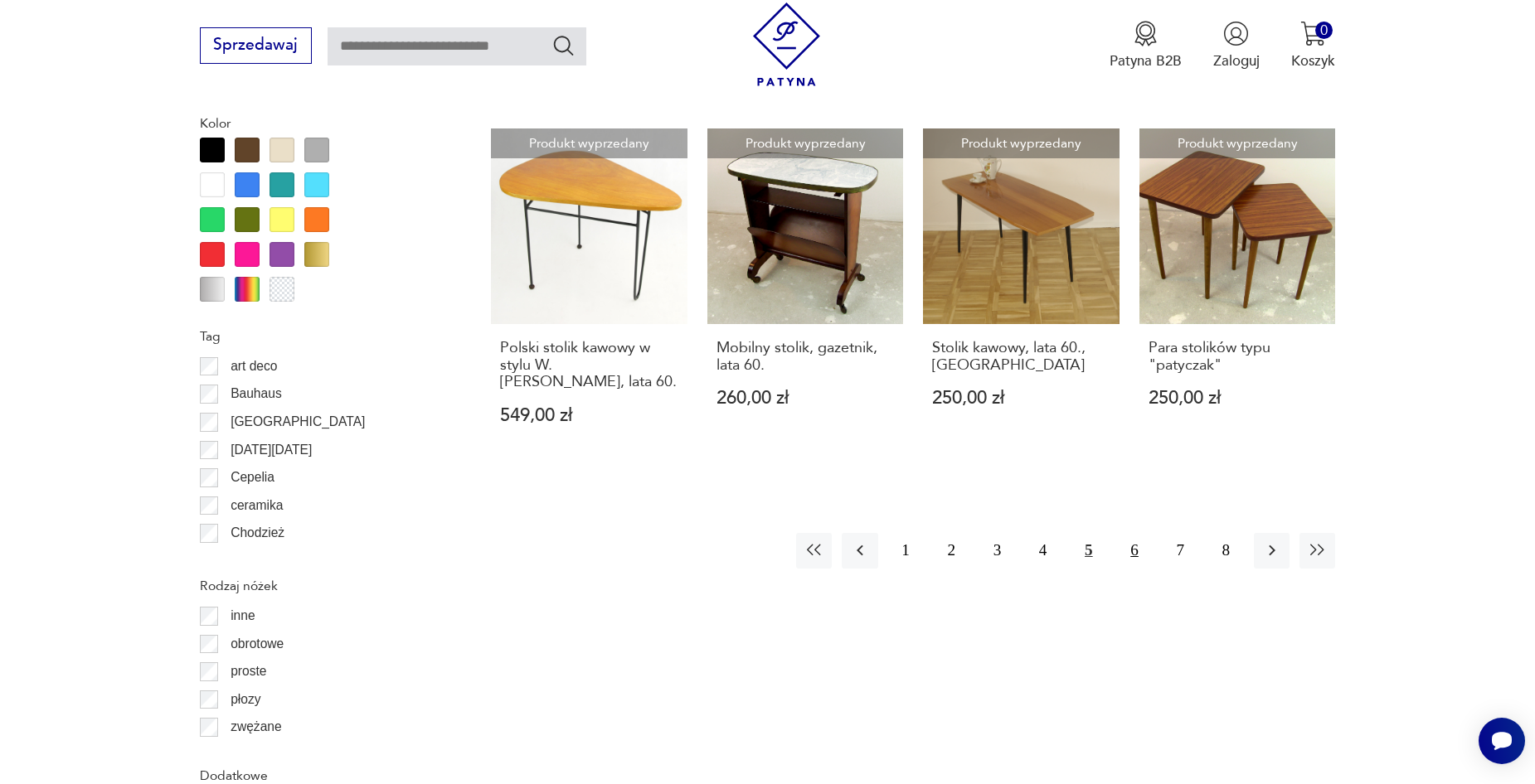
click at [1134, 552] on button "6" at bounding box center [1133, 551] width 36 height 36
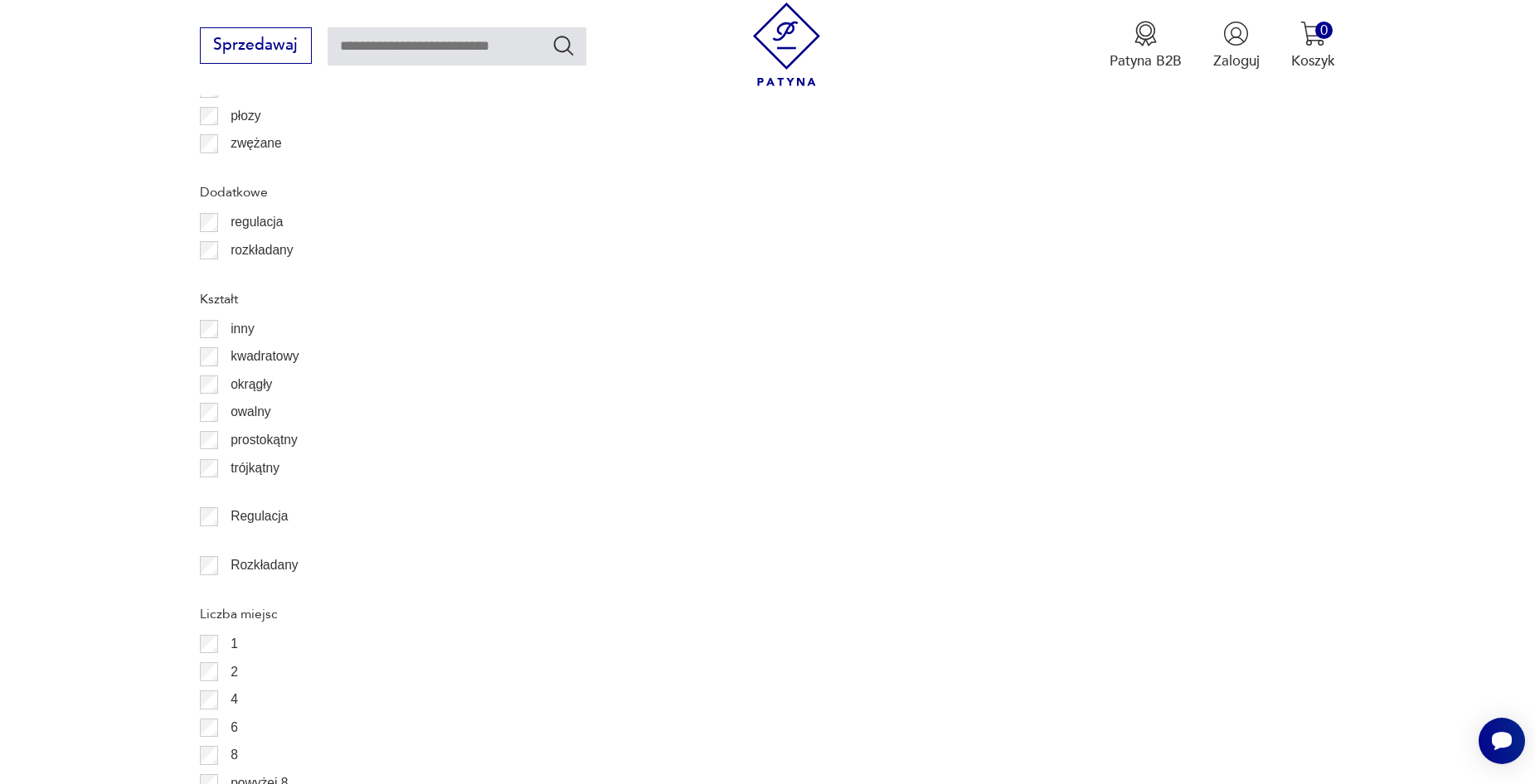
scroll to position [2431, 0]
